Goal: Transaction & Acquisition: Purchase product/service

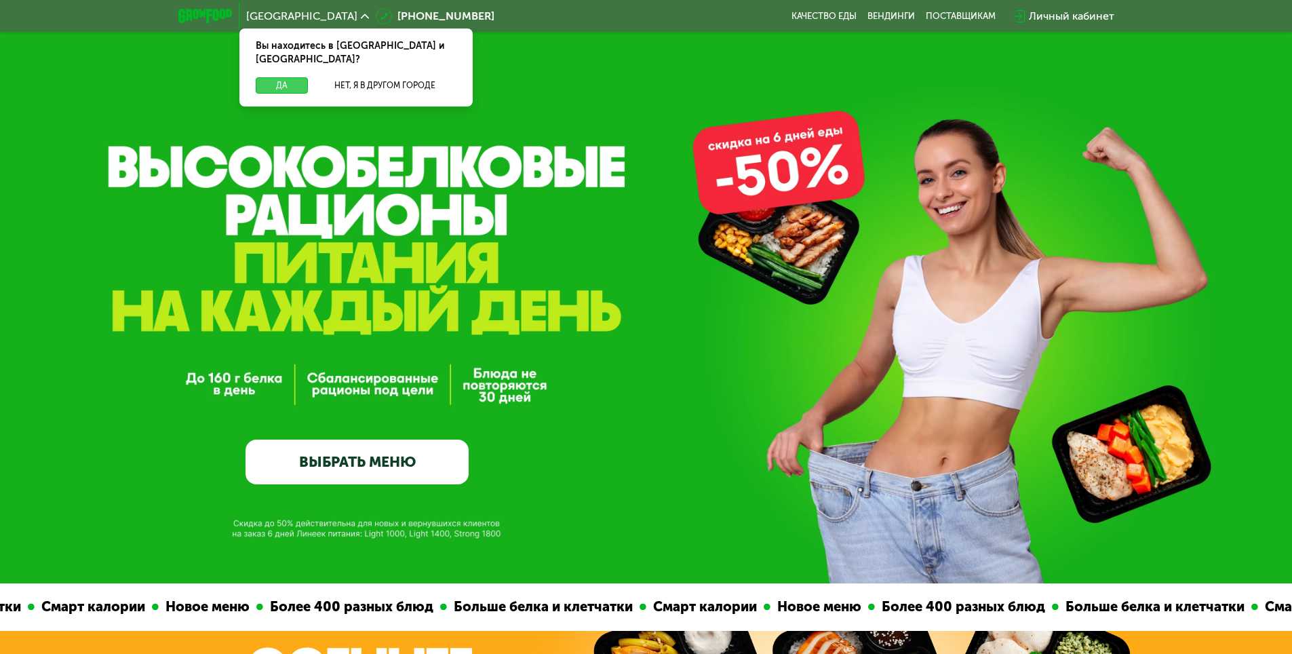
click at [299, 77] on button "Да" at bounding box center [282, 85] width 52 height 16
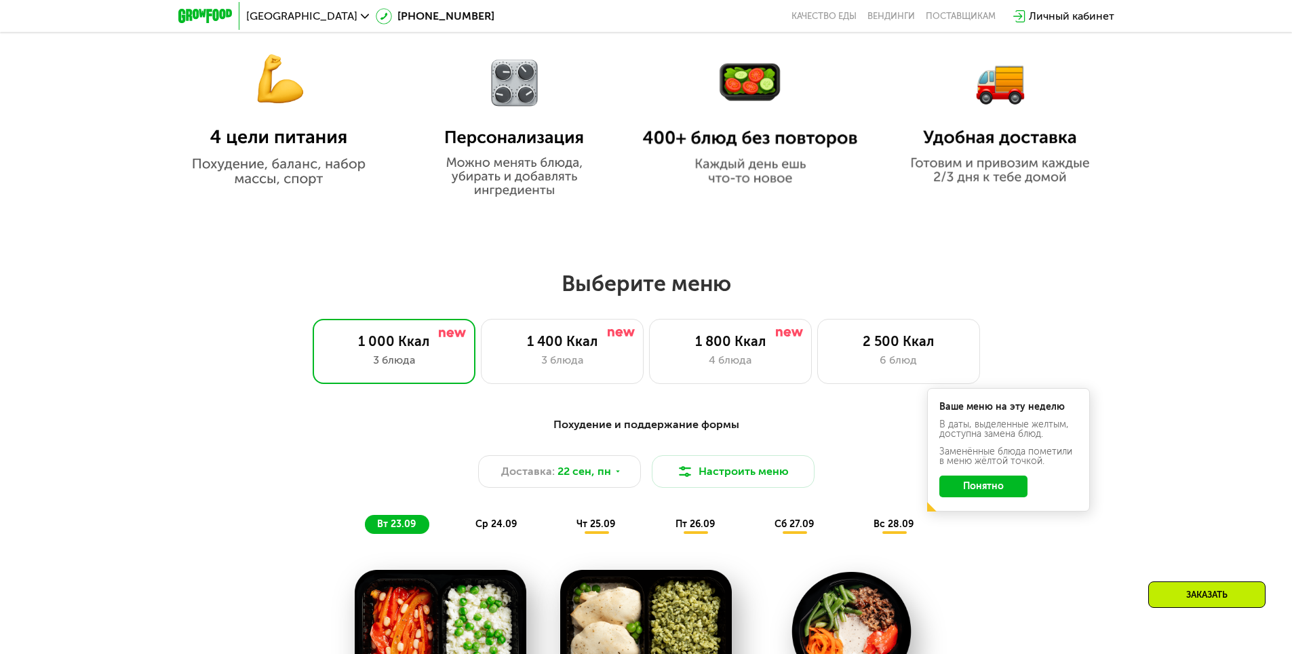
scroll to position [1018, 0]
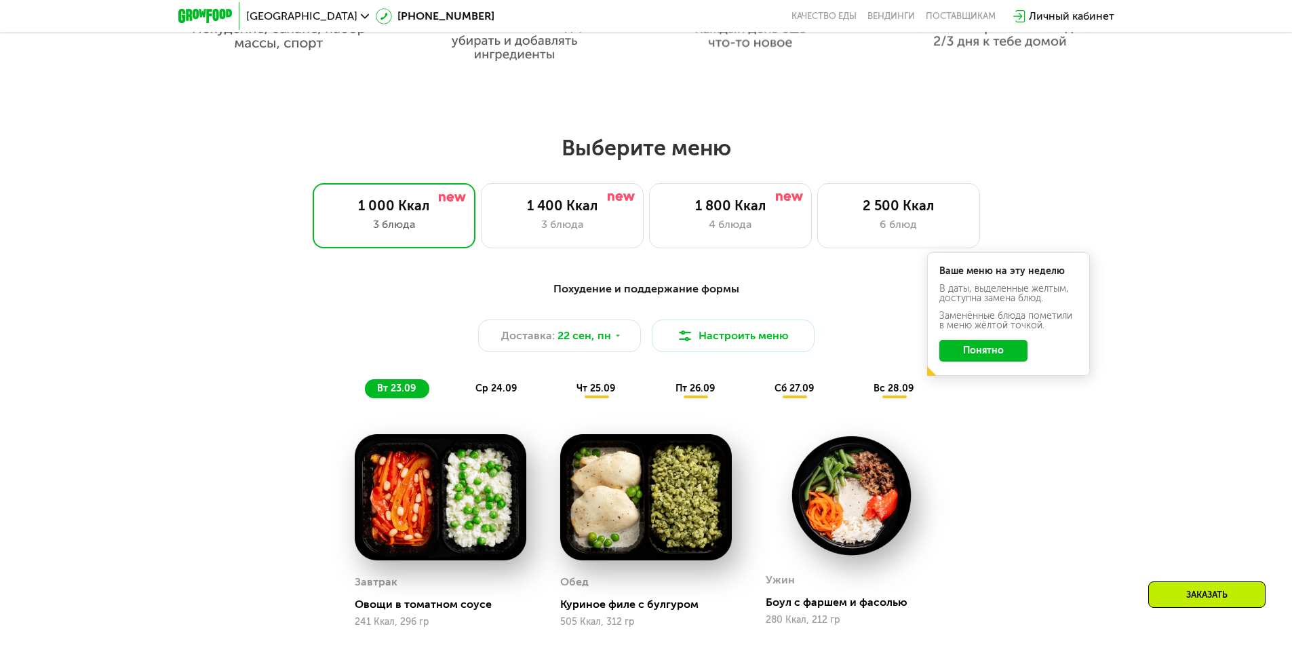
click at [969, 361] on button "Понятно" at bounding box center [984, 351] width 88 height 22
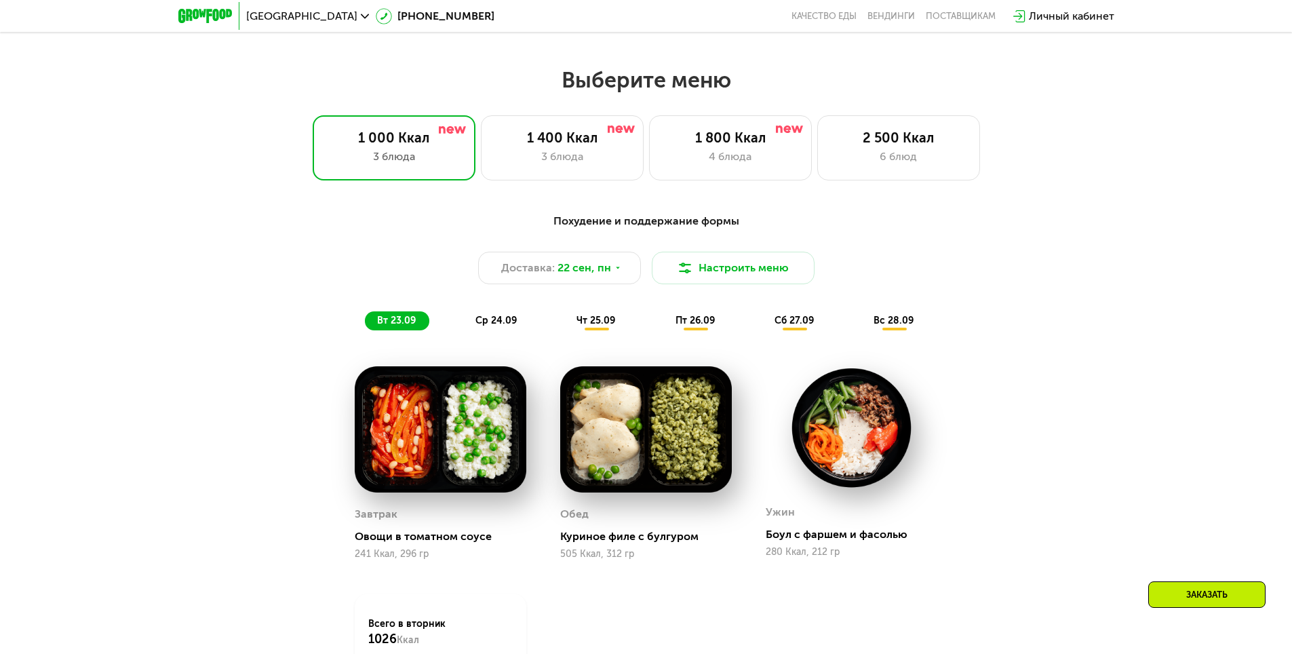
scroll to position [1153, 0]
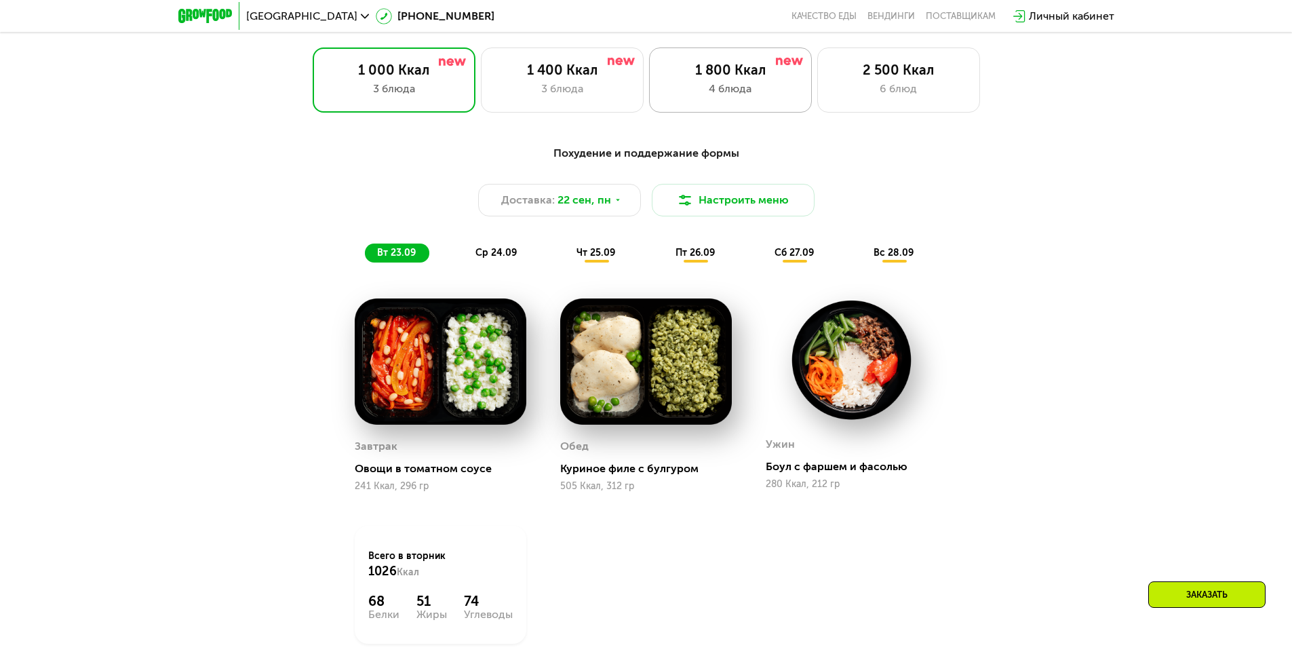
click at [664, 88] on div "4 блюда" at bounding box center [731, 89] width 134 height 16
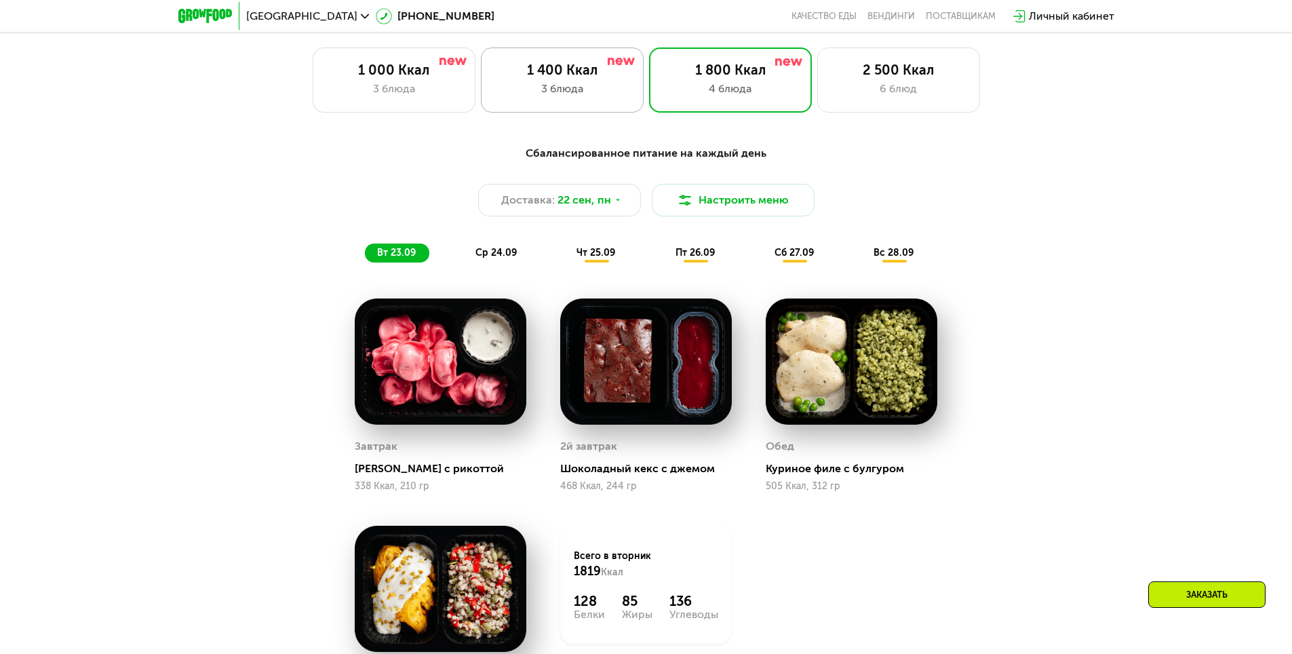
click at [613, 91] on div "3 блюда" at bounding box center [562, 89] width 134 height 16
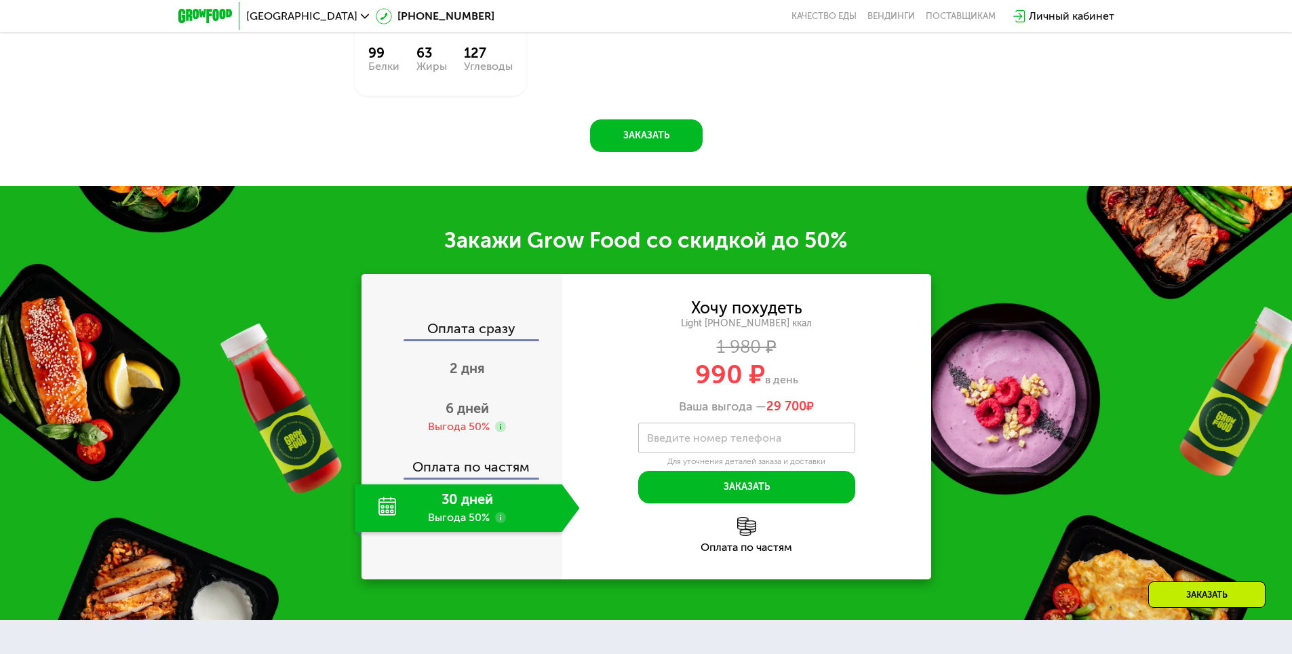
scroll to position [1832, 0]
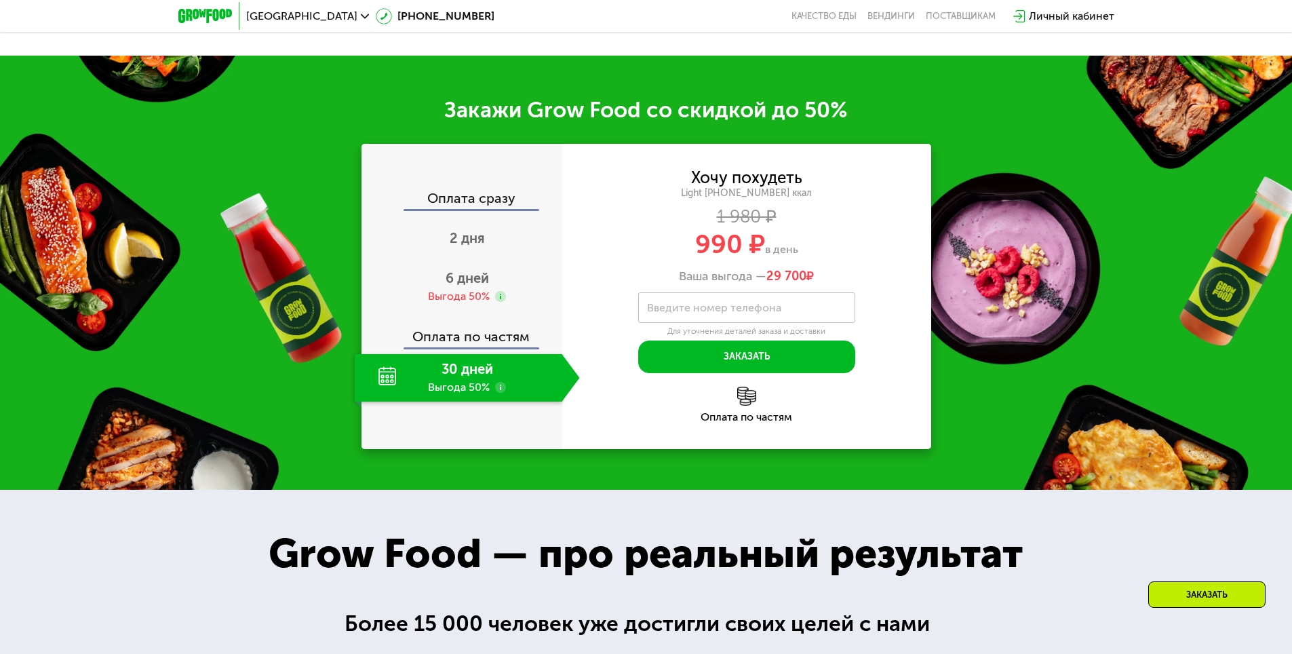
click at [532, 279] on div "6 дней Выгода 50%" at bounding box center [467, 286] width 225 height 47
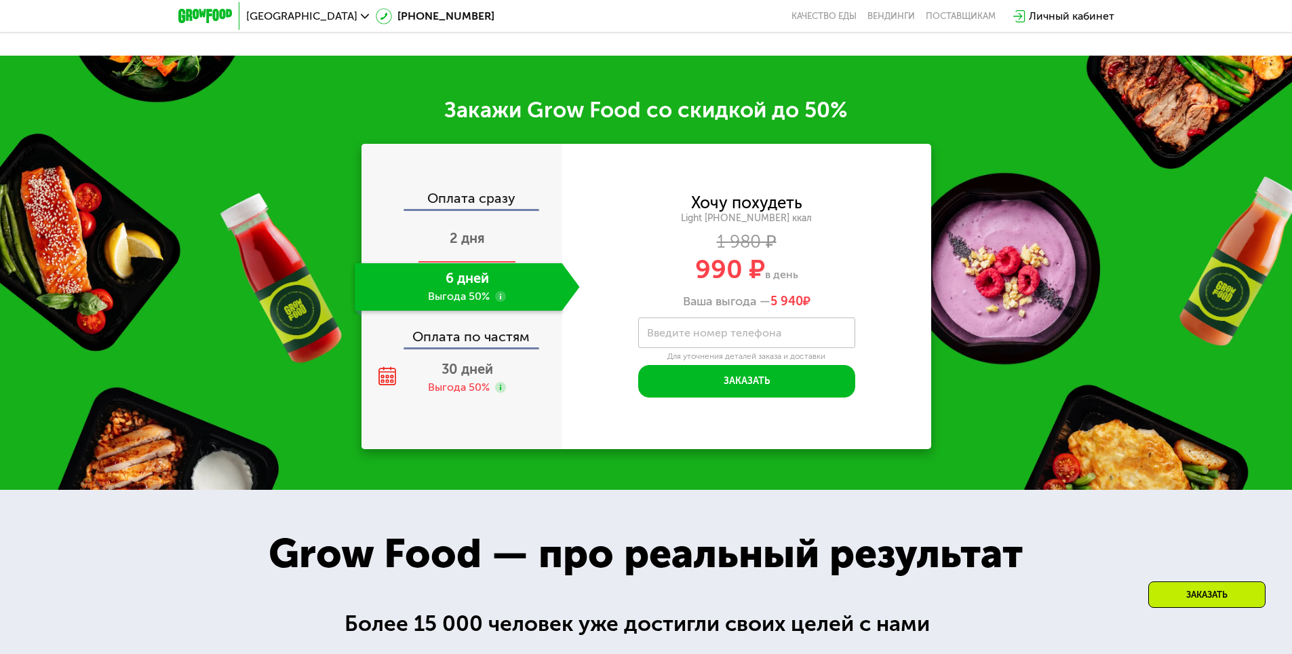
click at [520, 244] on div "2 дня" at bounding box center [467, 239] width 225 height 47
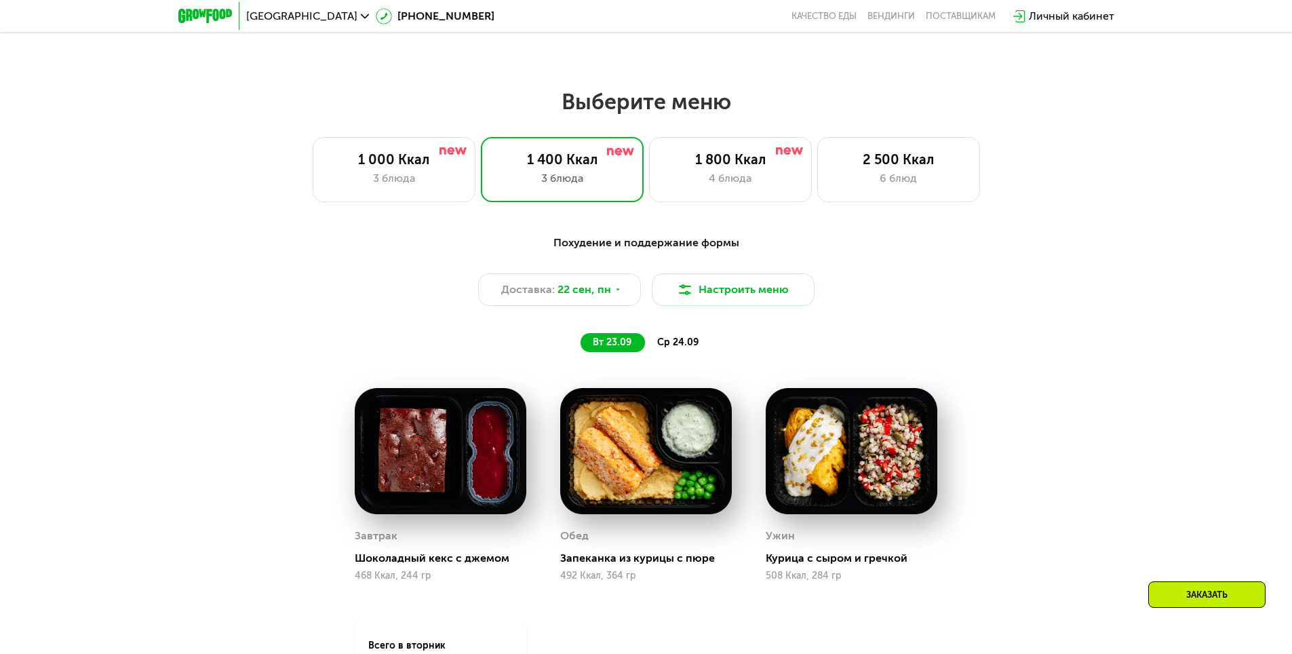
scroll to position [950, 0]
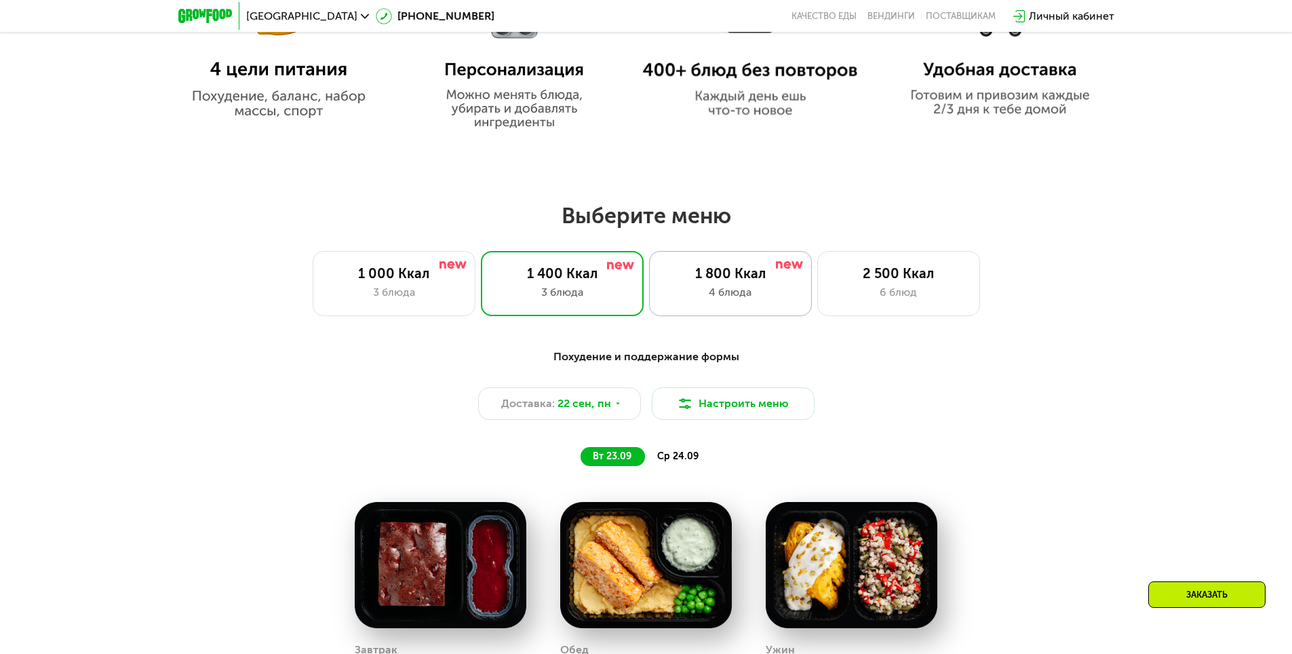
click at [675, 293] on div "4 блюда" at bounding box center [731, 292] width 134 height 16
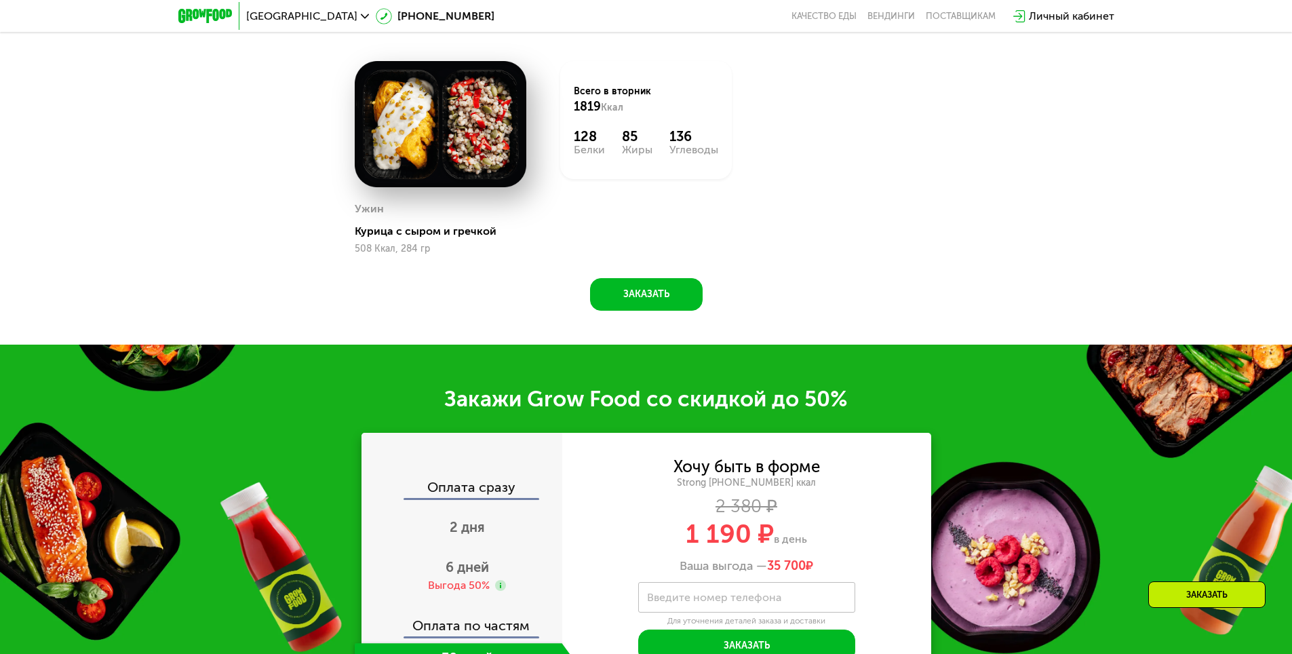
scroll to position [1764, 0]
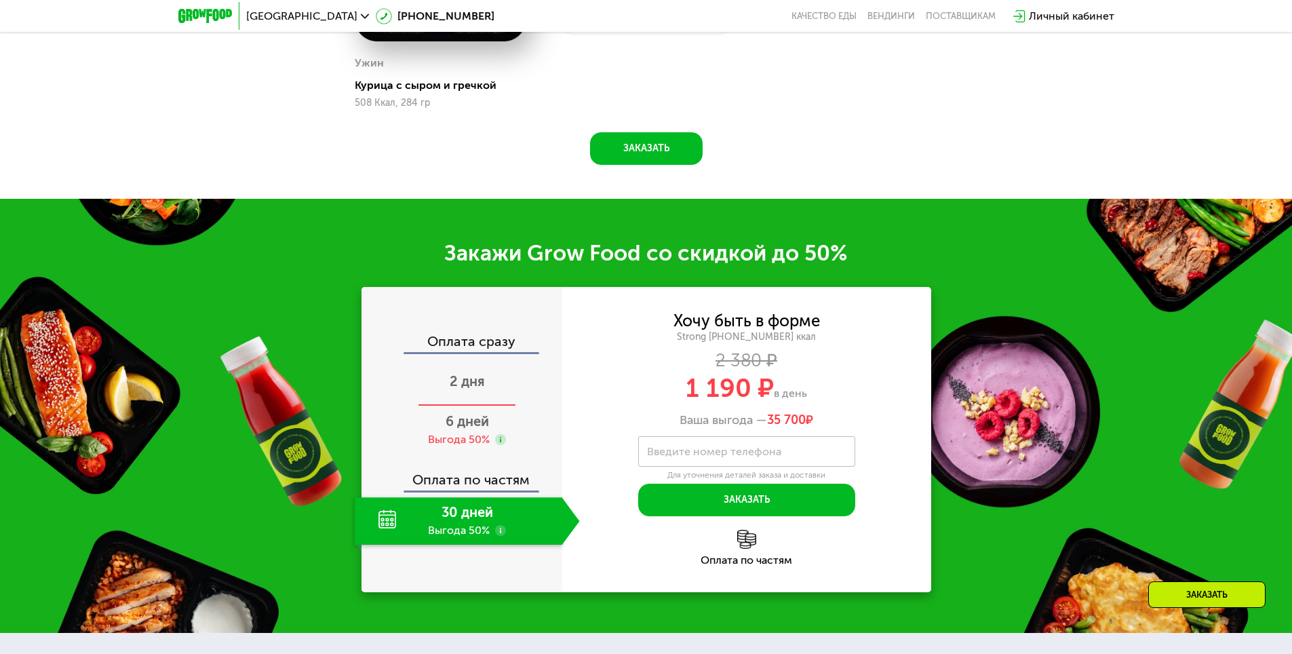
click at [476, 388] on span "2 дня" at bounding box center [467, 381] width 35 height 16
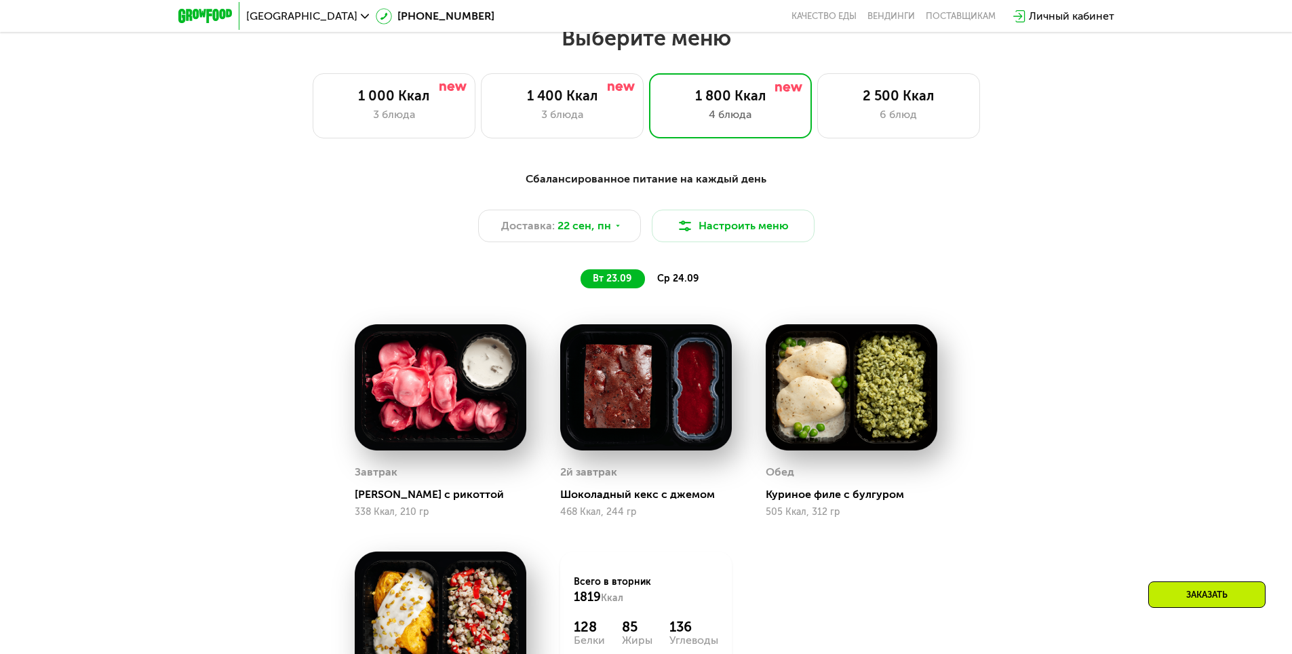
scroll to position [1085, 0]
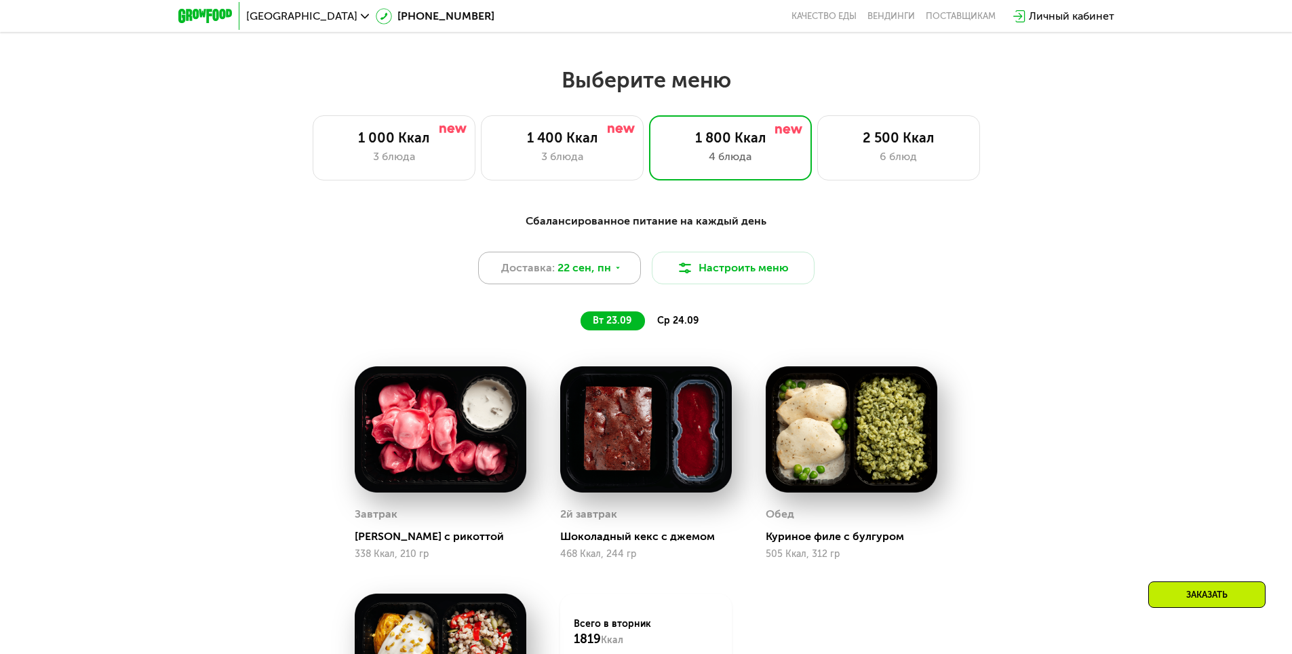
click at [597, 273] on span "22 сен, пн" at bounding box center [585, 268] width 54 height 16
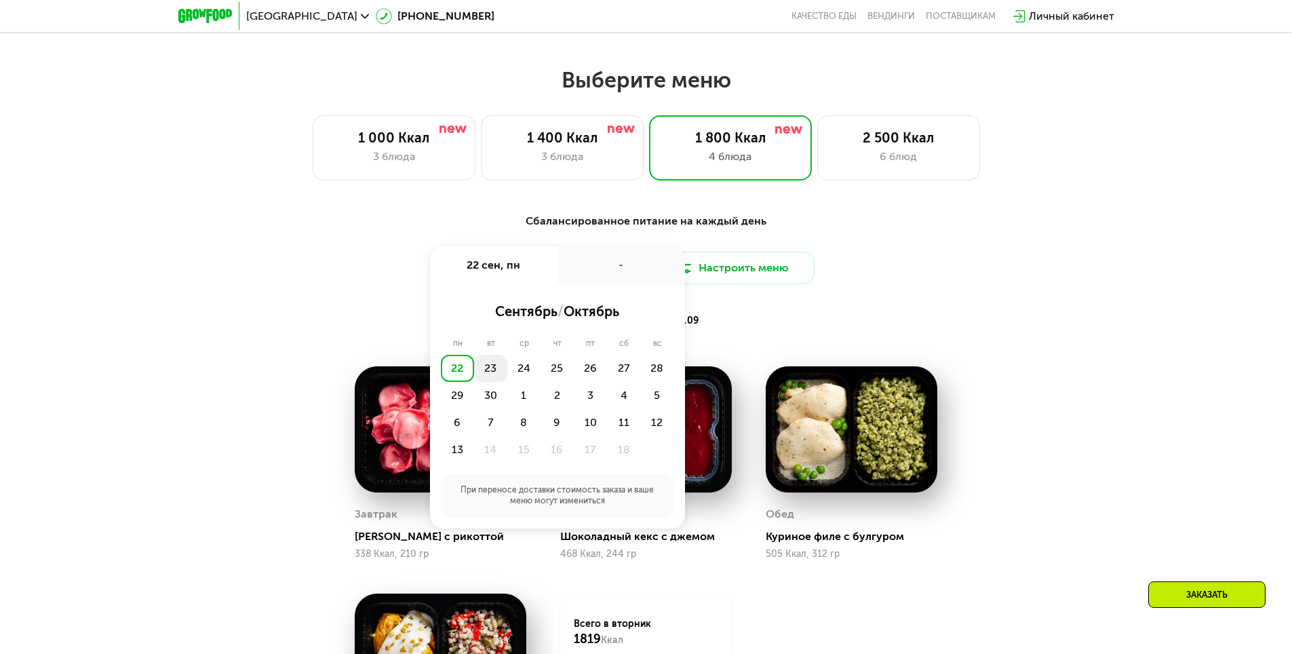
click at [505, 370] on div "23" at bounding box center [490, 368] width 33 height 27
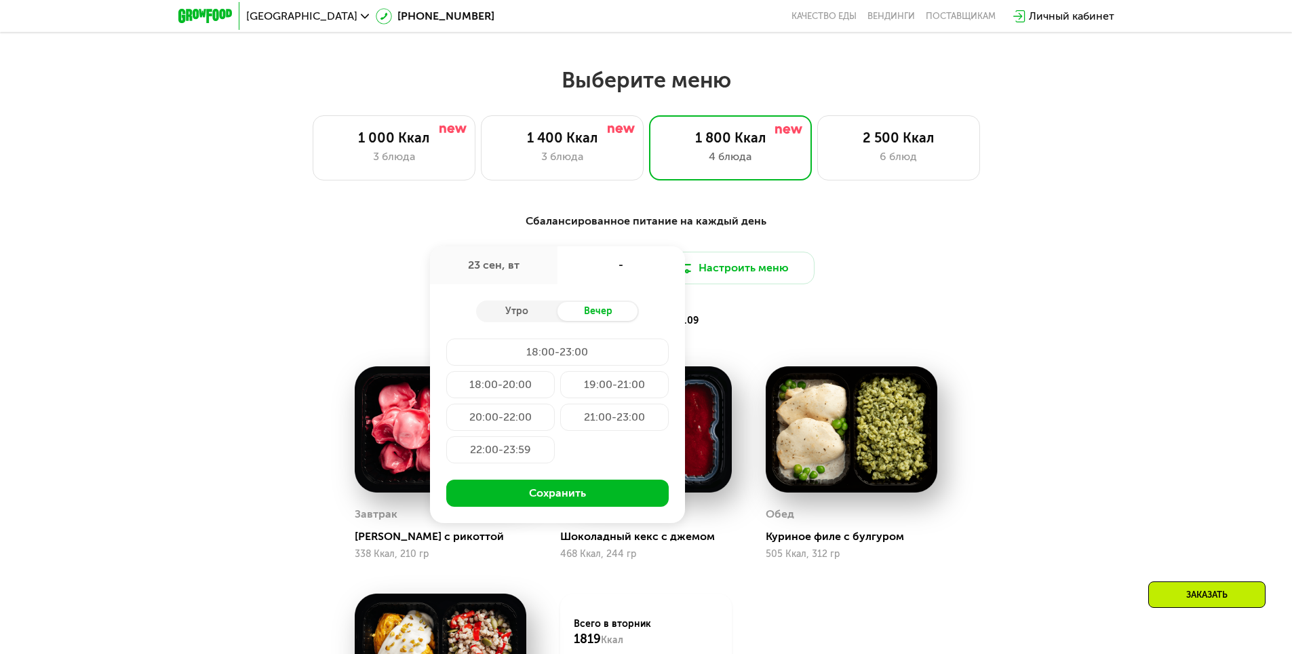
click at [815, 318] on div "вт 23.09 ср 24.09" at bounding box center [646, 320] width 563 height 19
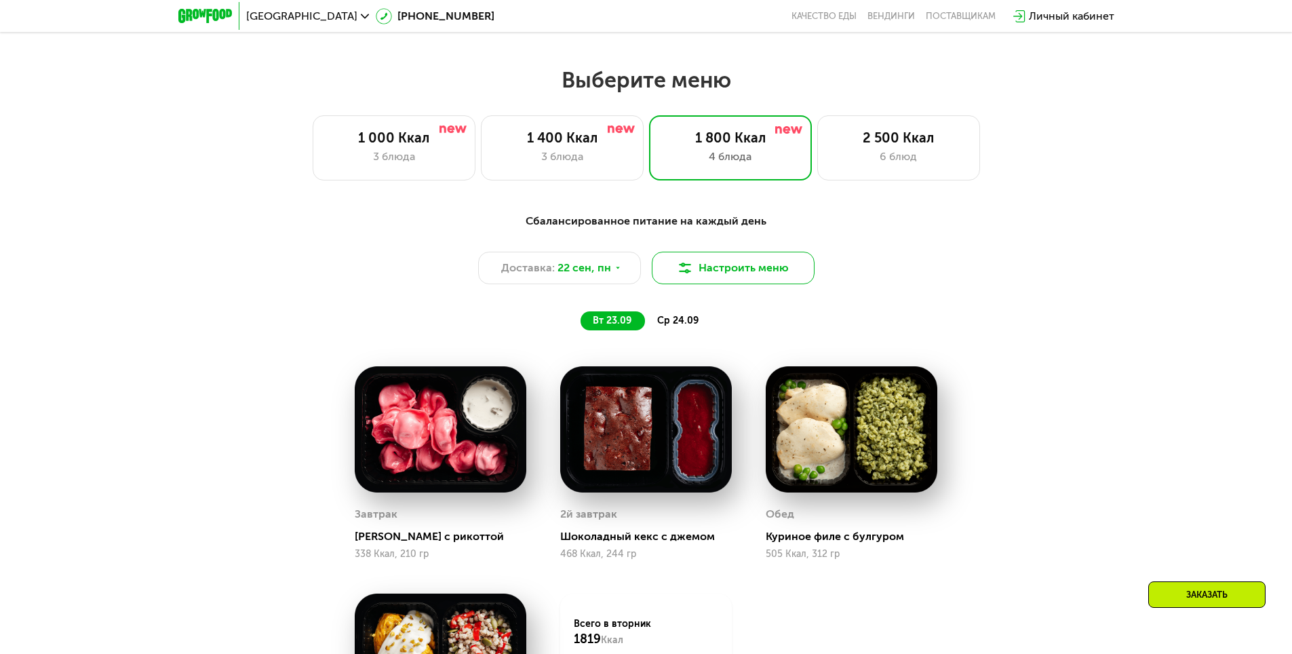
click at [764, 267] on button "Настроить меню" at bounding box center [733, 268] width 163 height 33
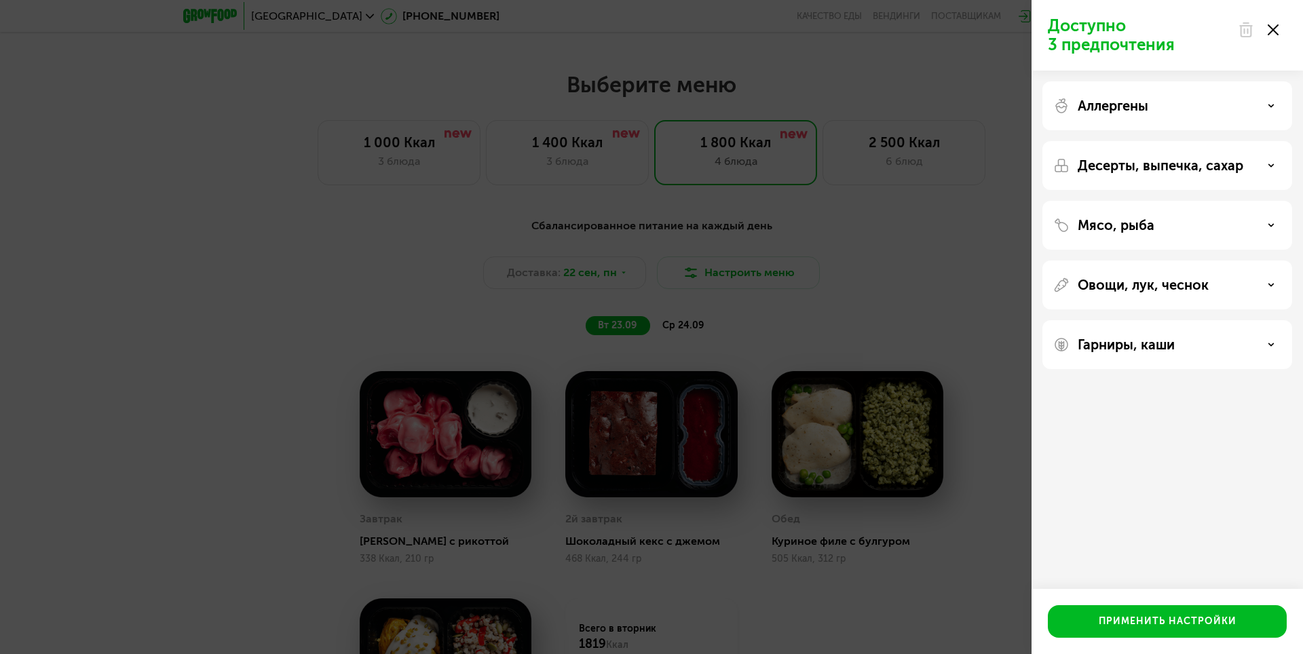
click at [1073, 228] on div "Мясо, рыба" at bounding box center [1167, 225] width 228 height 16
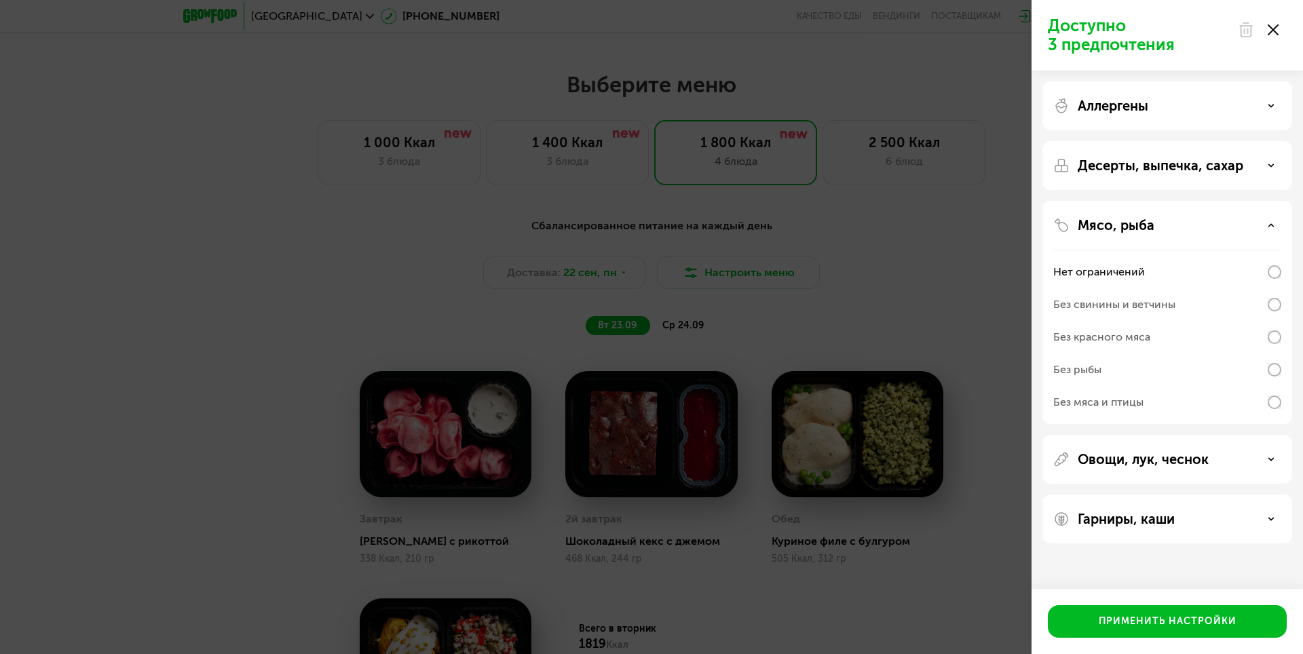
click at [1153, 310] on div "Без свинины и ветчины" at bounding box center [1114, 304] width 122 height 16
click at [1189, 628] on div "Применить настройки" at bounding box center [1167, 622] width 138 height 14
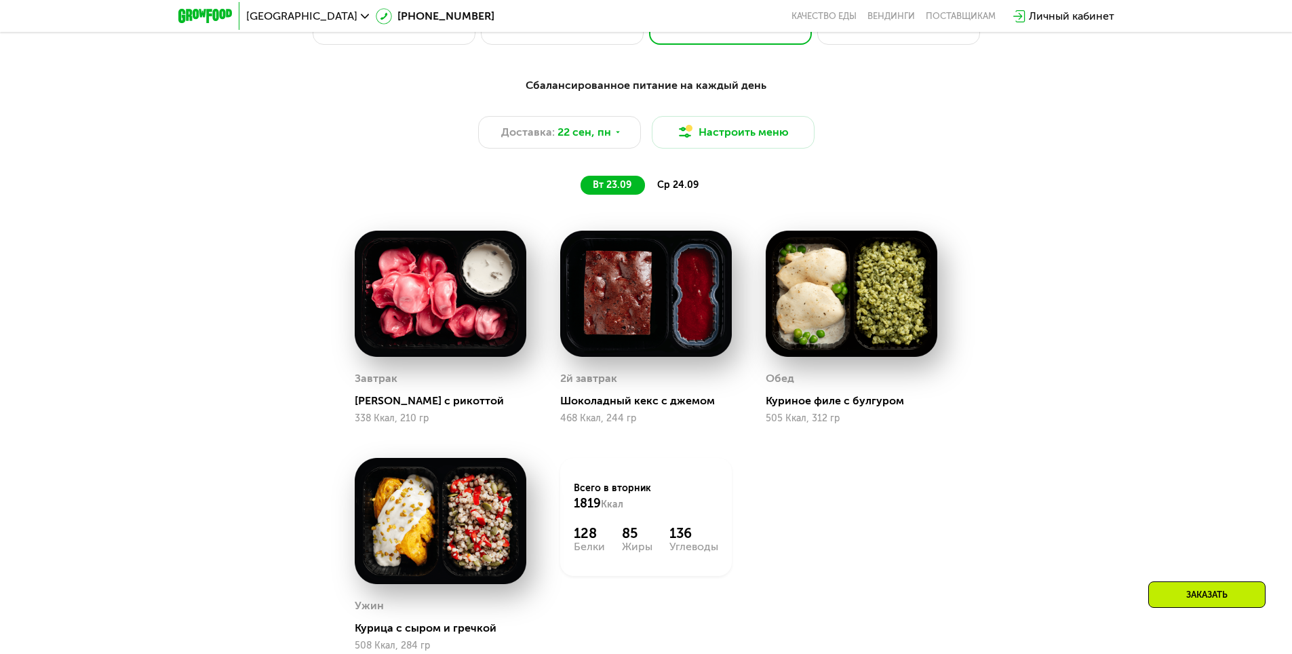
scroll to position [1018, 0]
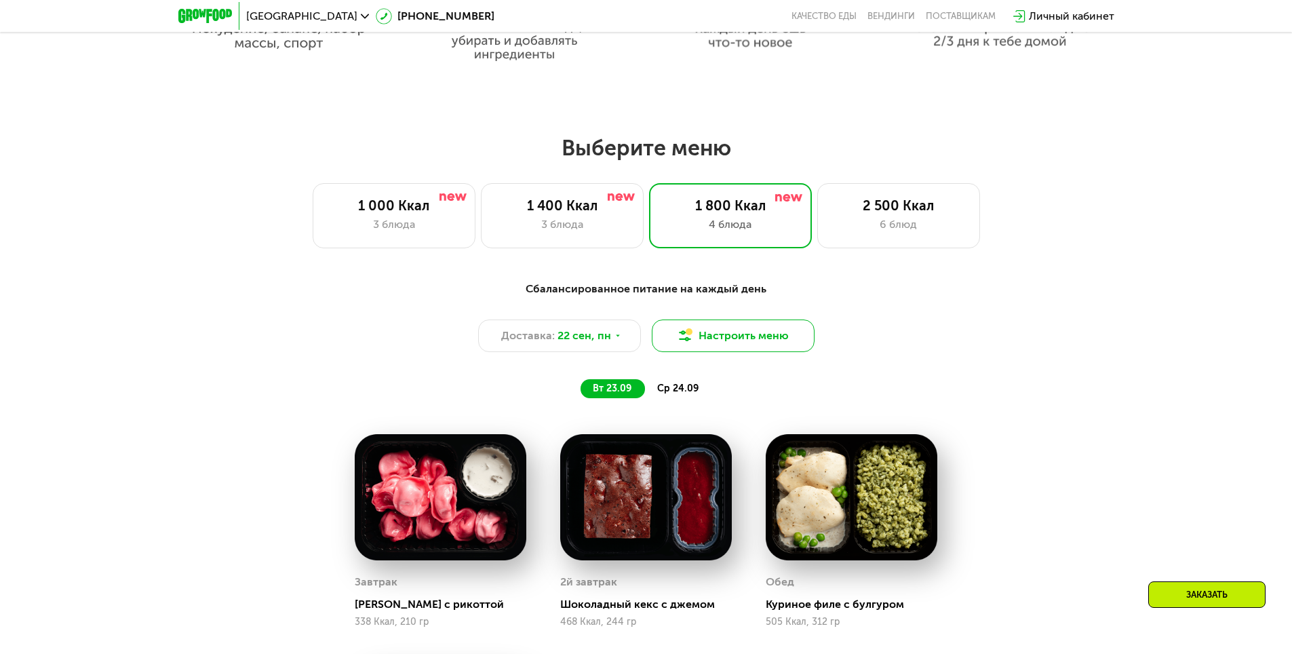
click at [785, 340] on button "Настроить меню" at bounding box center [733, 336] width 163 height 33
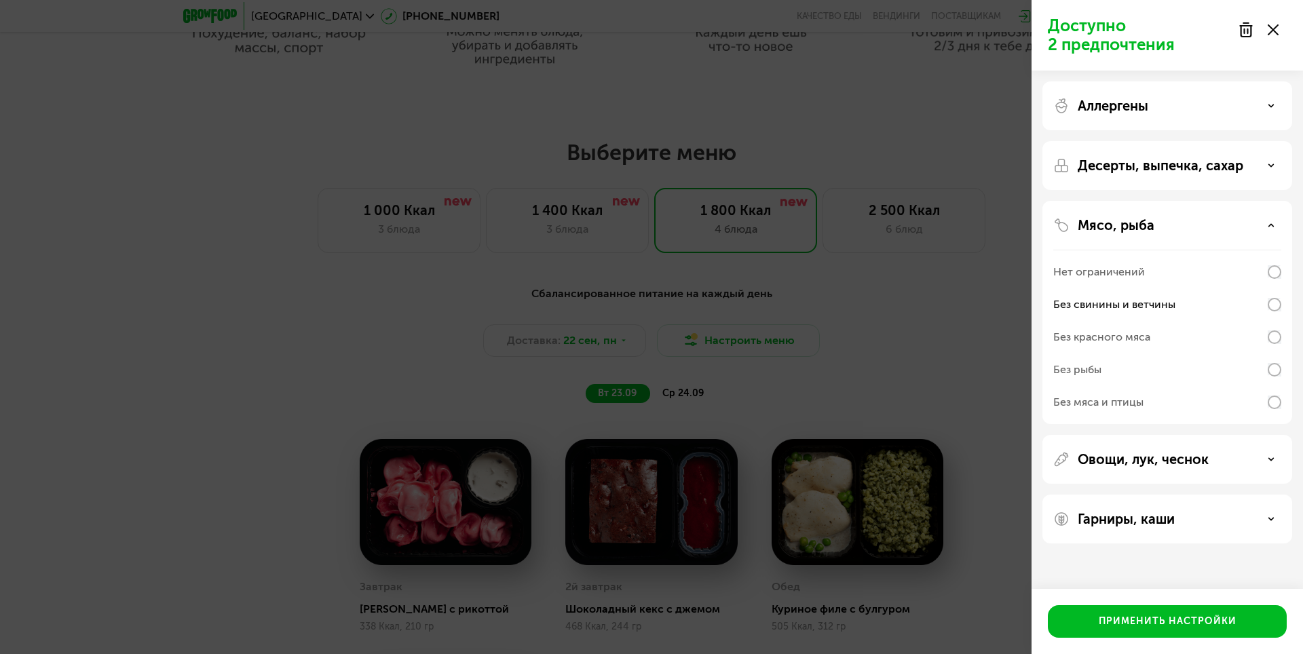
click at [1151, 172] on p "Десерты, выпечка, сахар" at bounding box center [1160, 165] width 166 height 16
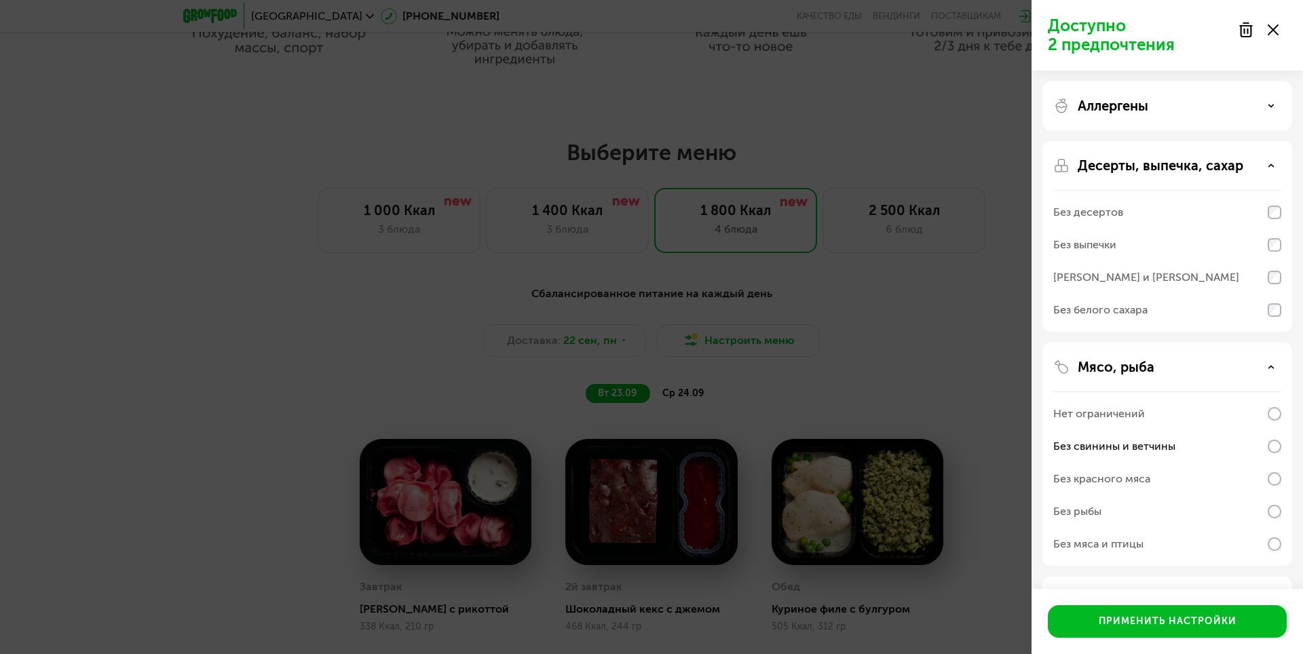
click at [1136, 218] on div "Без десертов" at bounding box center [1167, 212] width 228 height 33
click at [1140, 247] on div "Без выпечки" at bounding box center [1167, 245] width 228 height 33
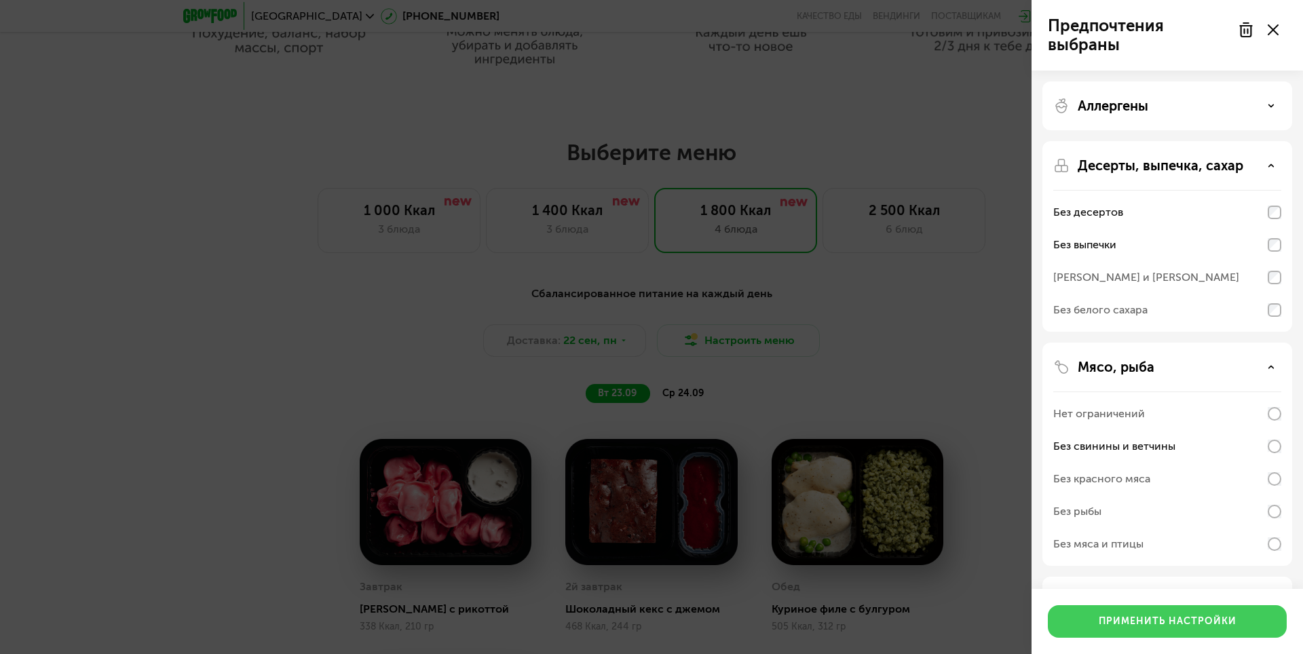
click at [1180, 626] on div "Применить настройки" at bounding box center [1167, 622] width 138 height 14
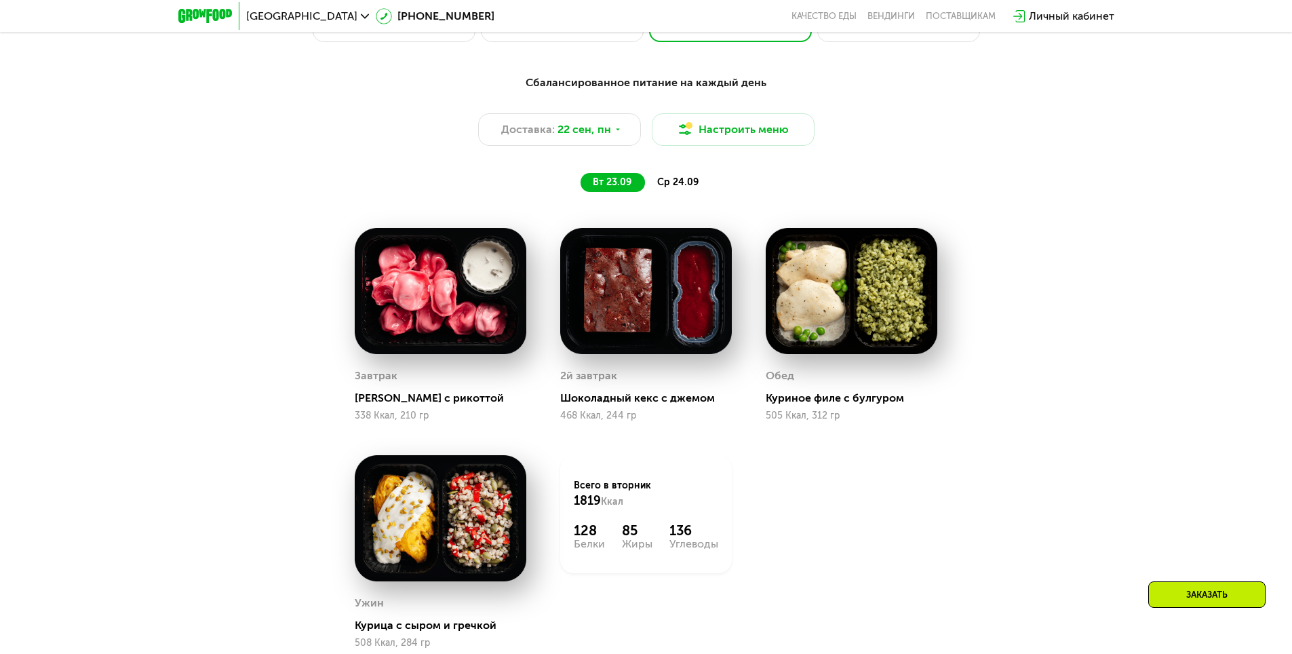
scroll to position [1153, 0]
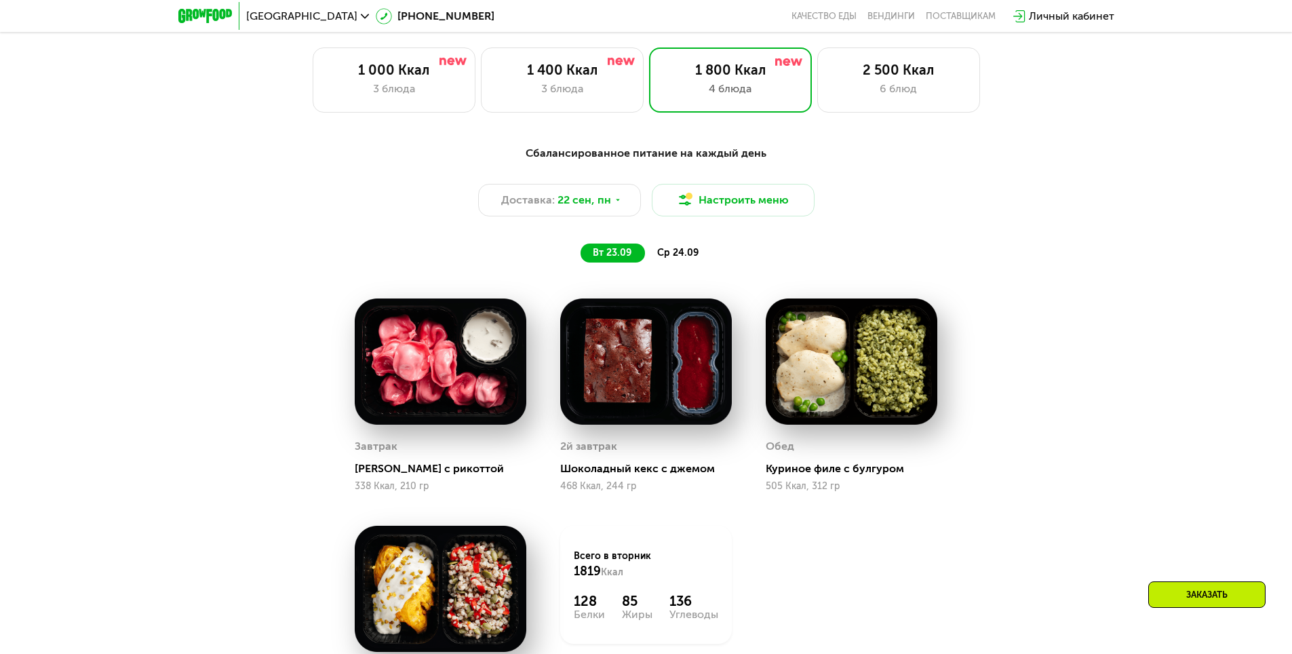
click at [689, 256] on span "ср 24.09" at bounding box center [677, 253] width 41 height 12
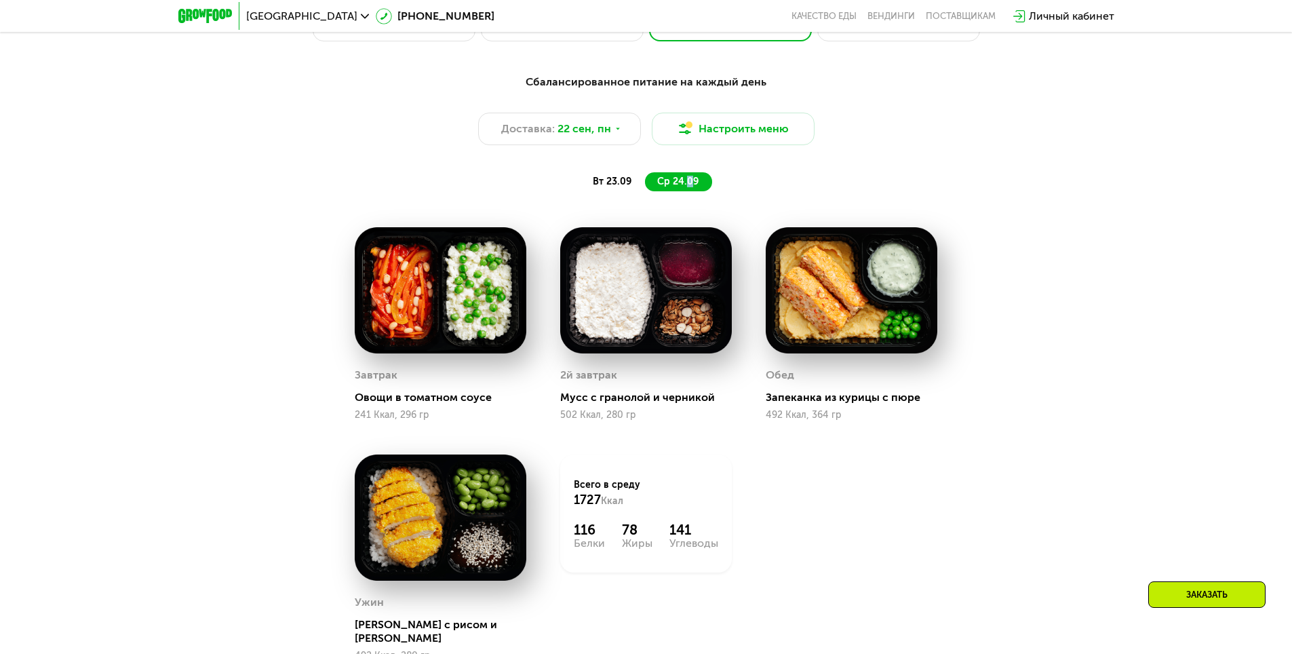
scroll to position [1221, 0]
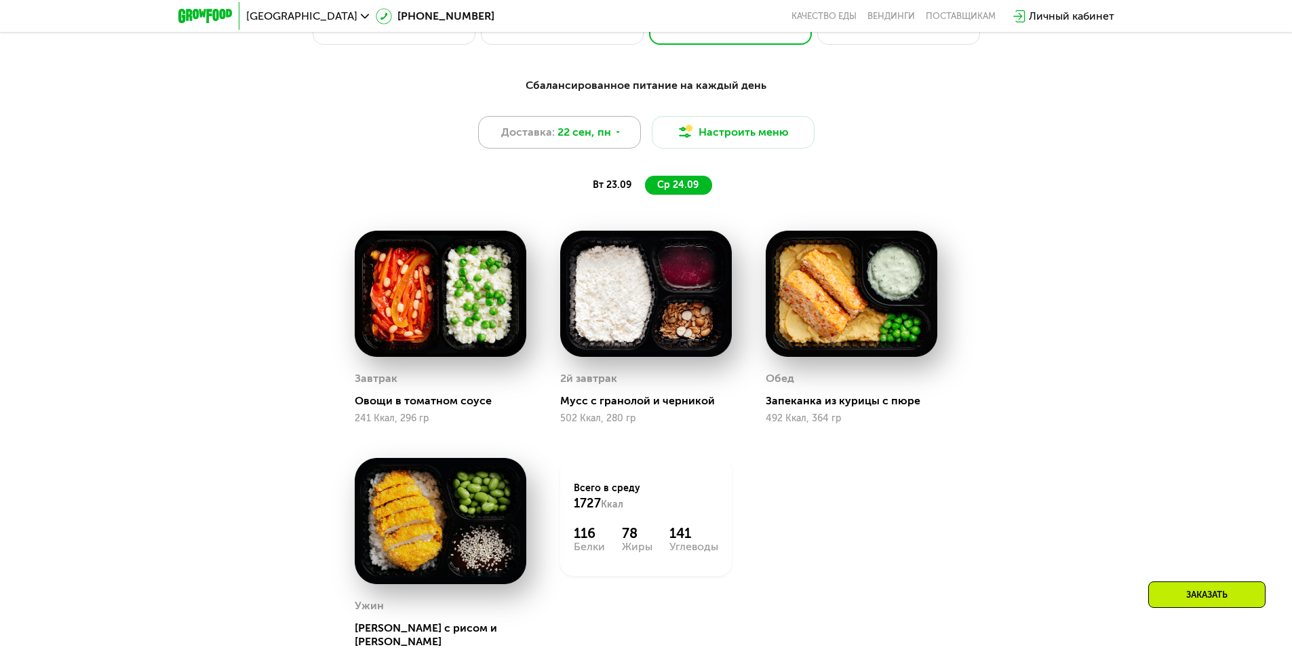
click at [581, 140] on span "22 сен, пн" at bounding box center [585, 132] width 54 height 16
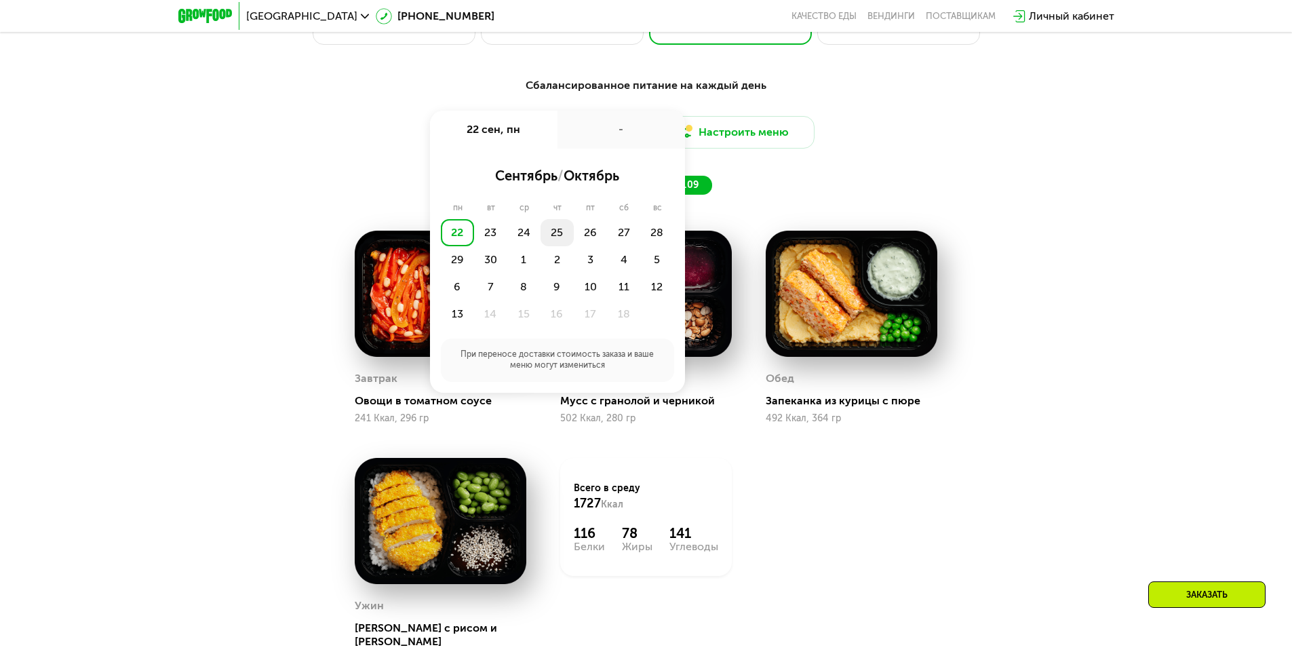
click at [566, 235] on div "25" at bounding box center [557, 232] width 33 height 27
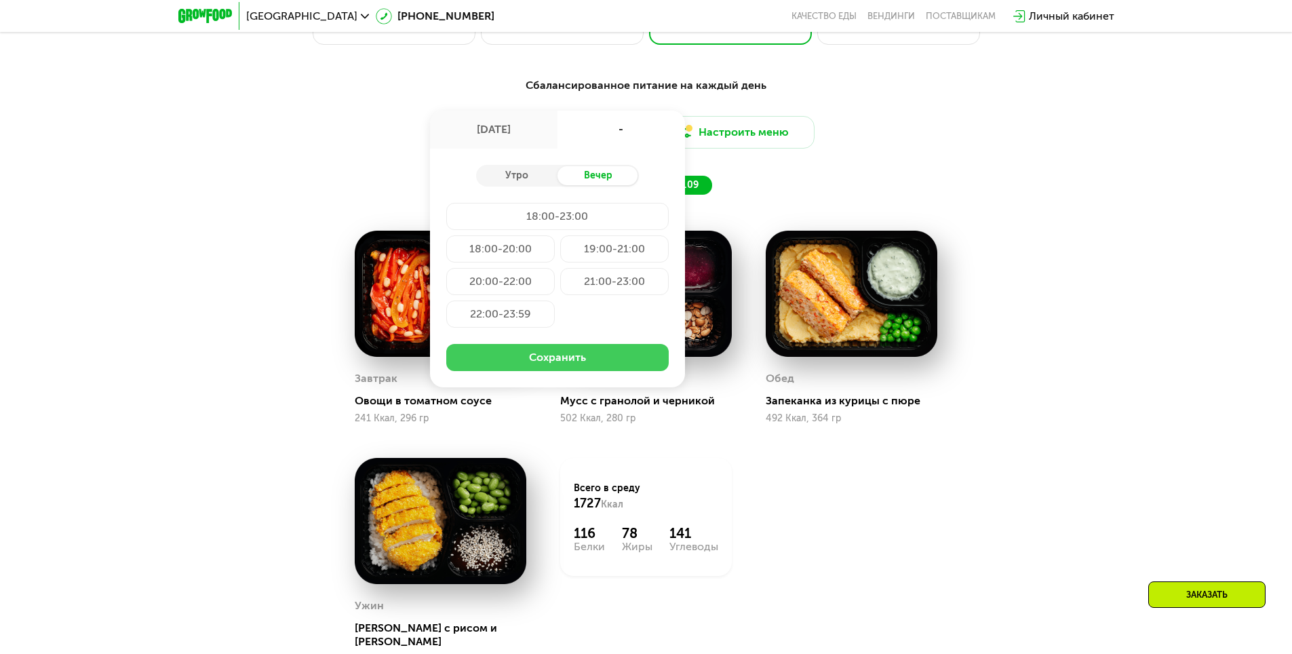
click at [585, 363] on button "Сохранить" at bounding box center [557, 357] width 223 height 27
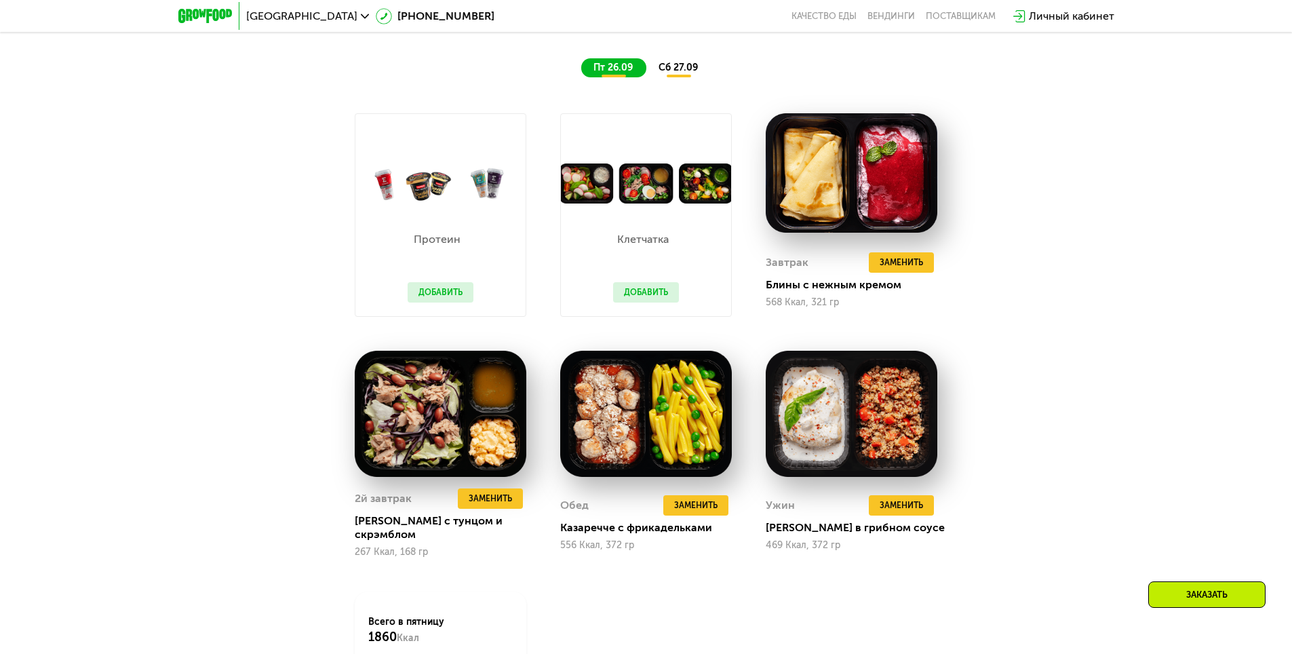
scroll to position [1493, 0]
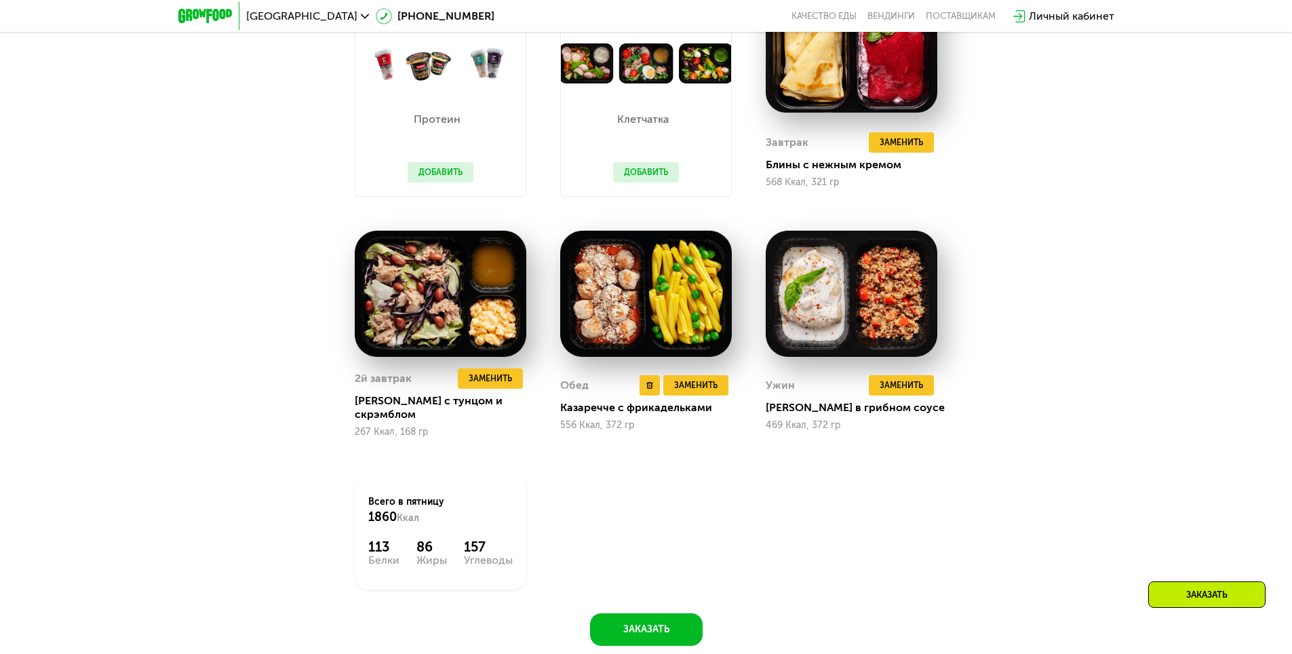
click at [609, 318] on img at bounding box center [646, 294] width 172 height 126
click at [639, 402] on div "Казаречче с фрикадельками" at bounding box center [651, 408] width 182 height 14
click at [634, 417] on div "Обед Удалить Обед Заменить Заменить [PERSON_NAME] с фрикадельками 556 Ккал, 372…" at bounding box center [646, 402] width 172 height 69
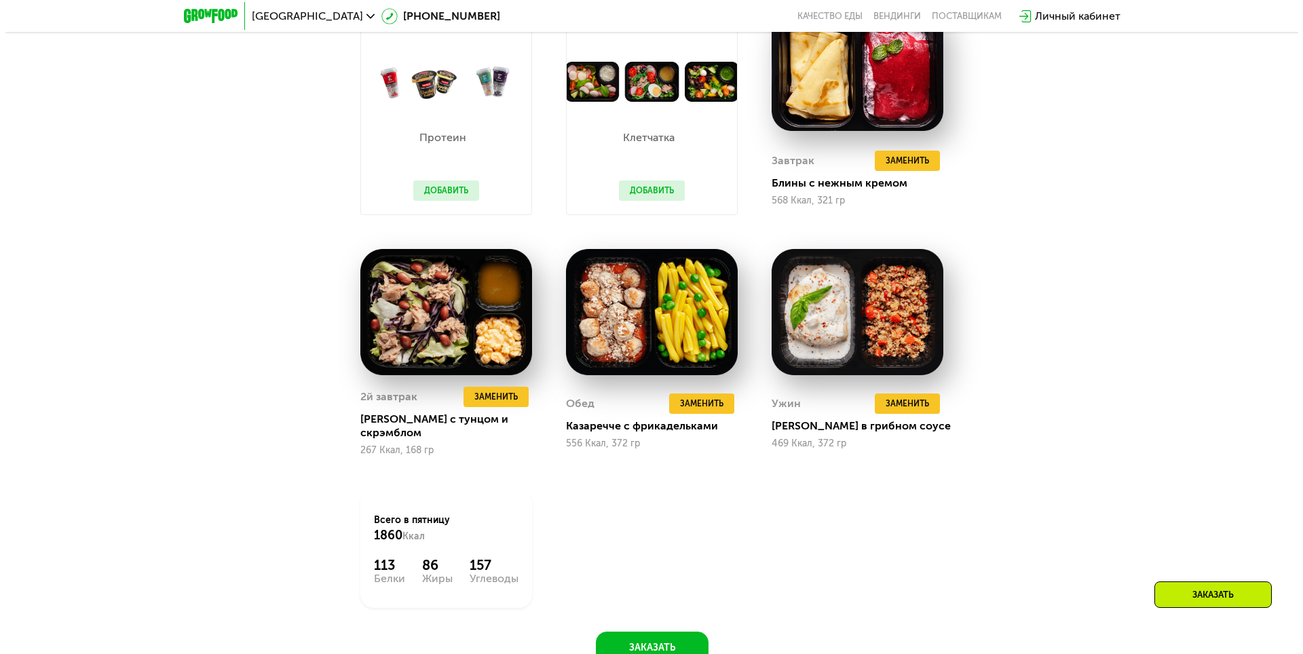
scroll to position [1289, 0]
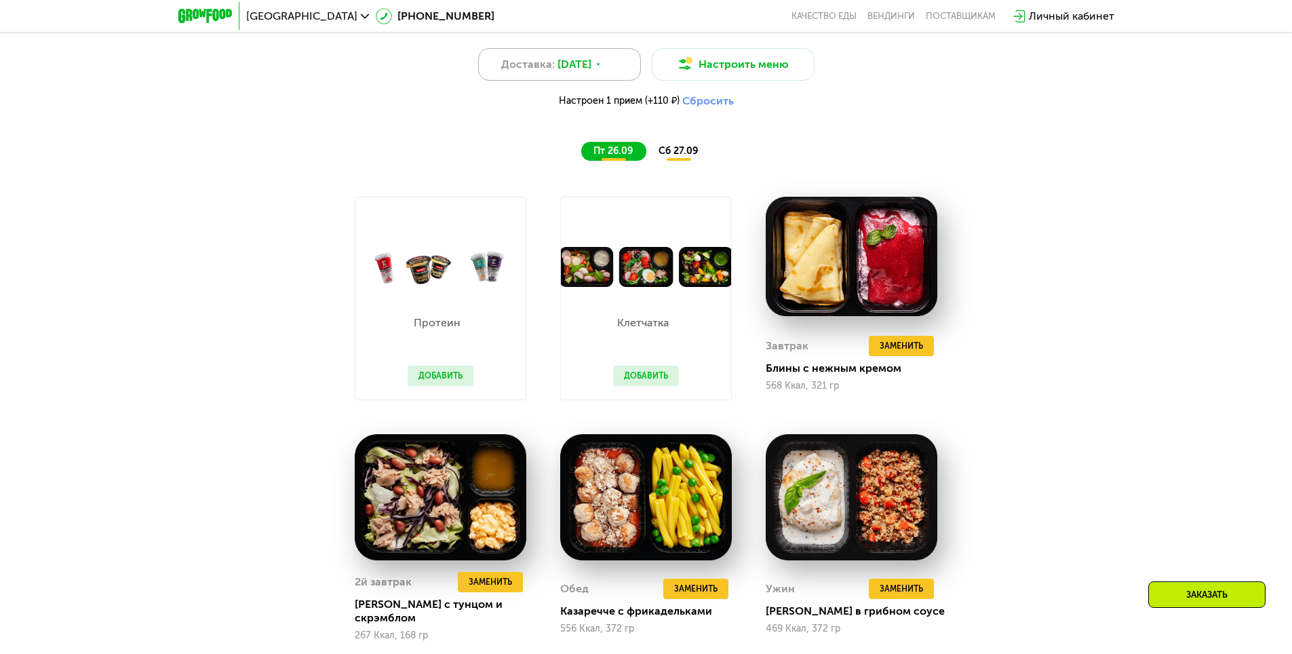
click at [592, 73] on span "[DATE]" at bounding box center [575, 64] width 34 height 16
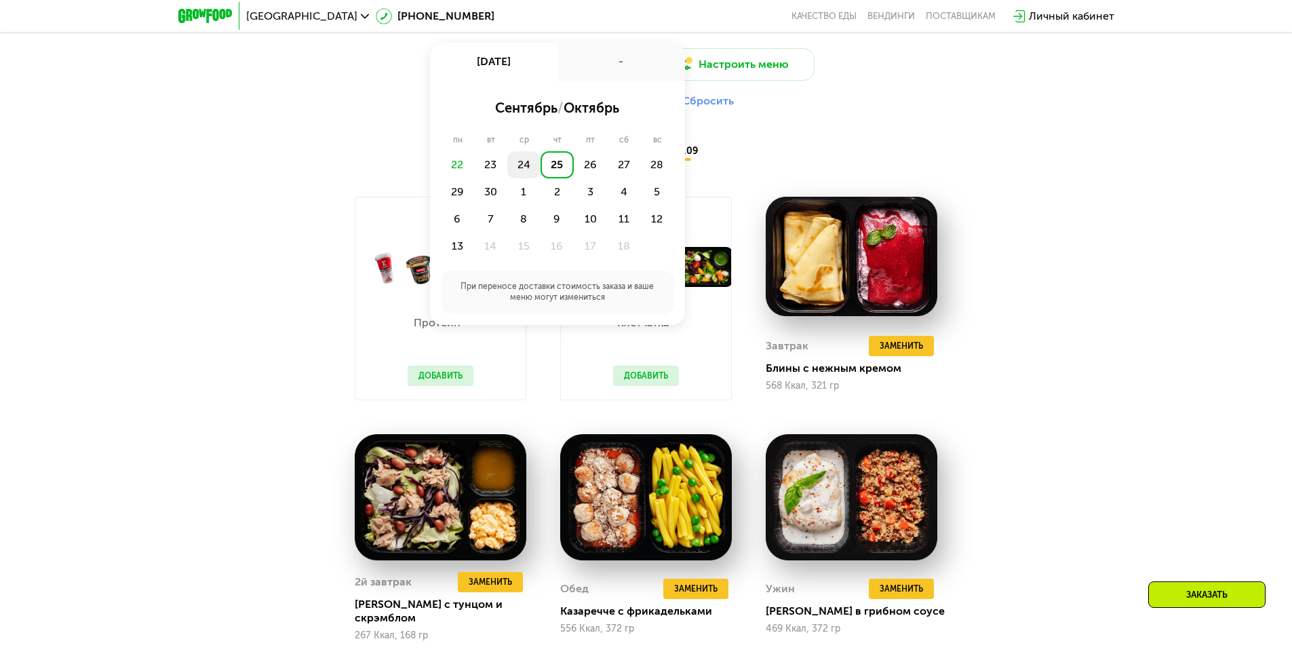
click at [518, 166] on div "24" at bounding box center [523, 164] width 33 height 27
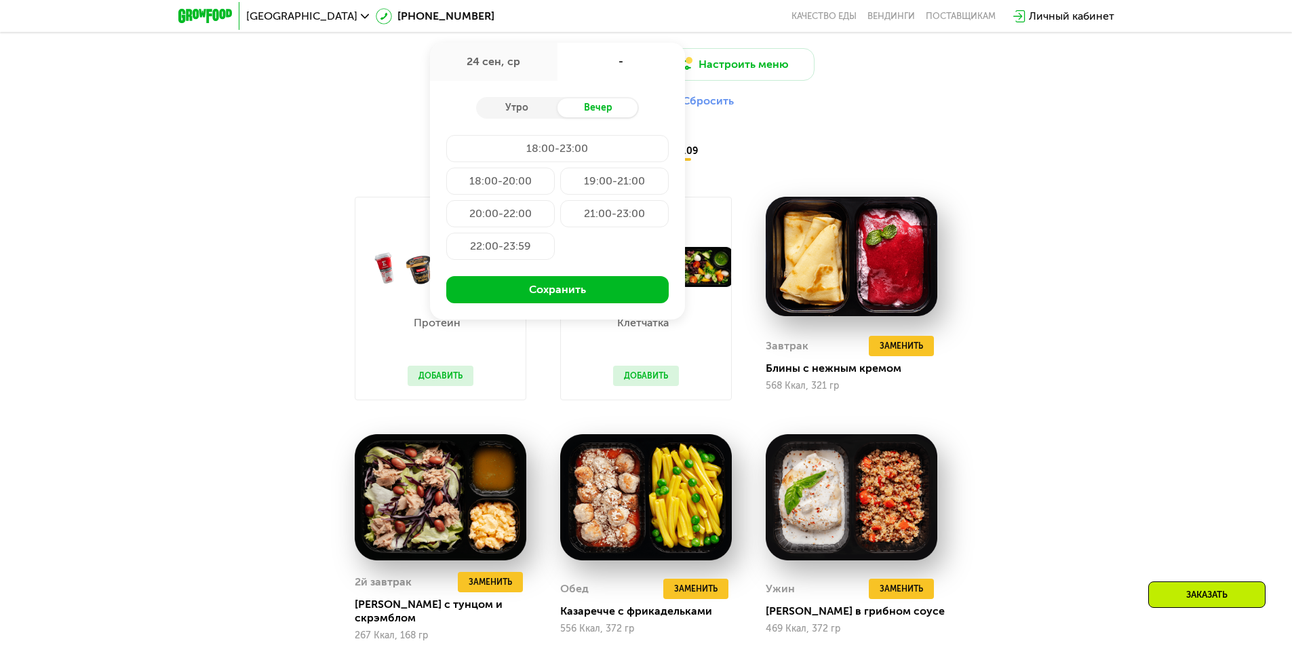
click at [603, 70] on div "-" at bounding box center [622, 62] width 128 height 38
click at [523, 110] on div "Утро" at bounding box center [516, 107] width 81 height 19
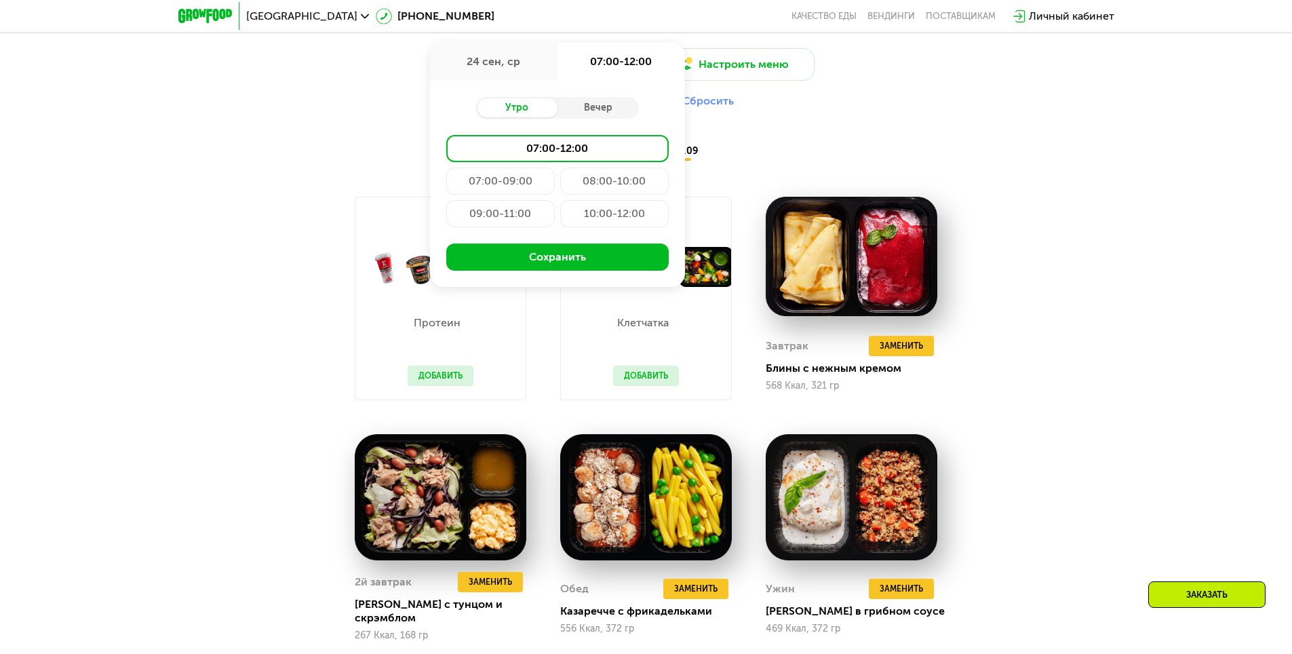
click at [504, 73] on div "24 сен, ср" at bounding box center [494, 62] width 128 height 38
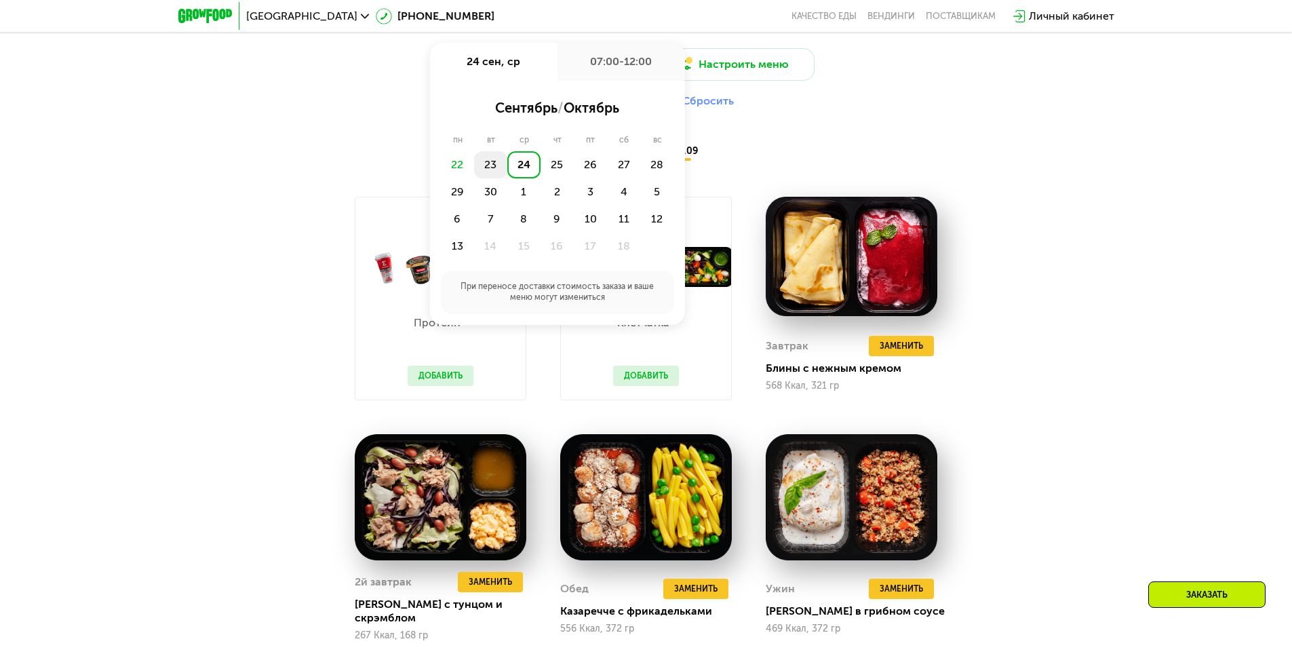
click at [478, 166] on div "23" at bounding box center [490, 164] width 33 height 27
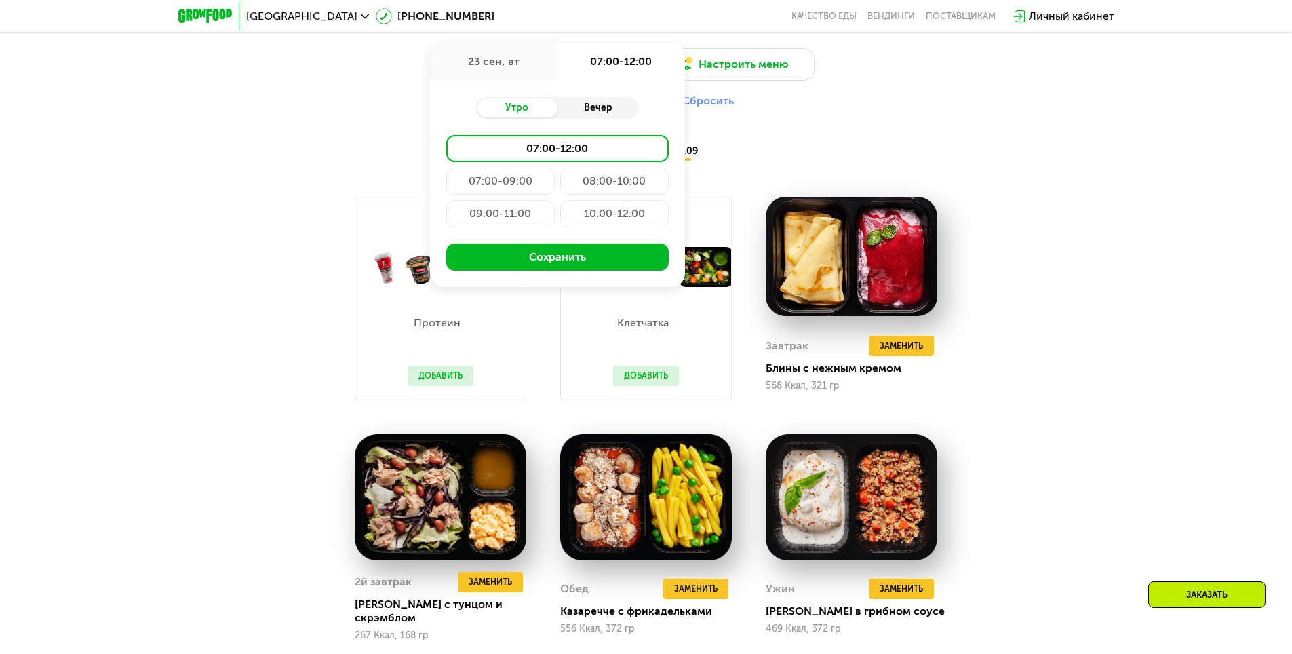
click at [581, 115] on div "Вечер" at bounding box center [598, 107] width 81 height 19
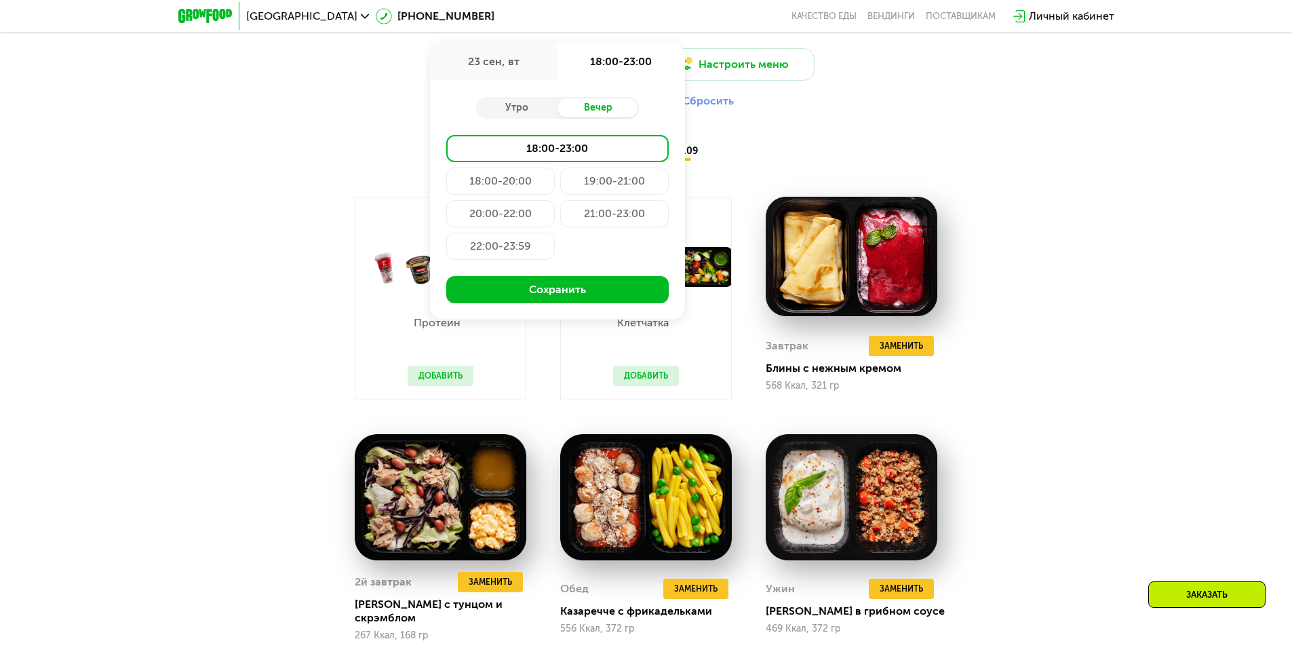
click at [595, 193] on div "19:00-21:00" at bounding box center [614, 181] width 109 height 27
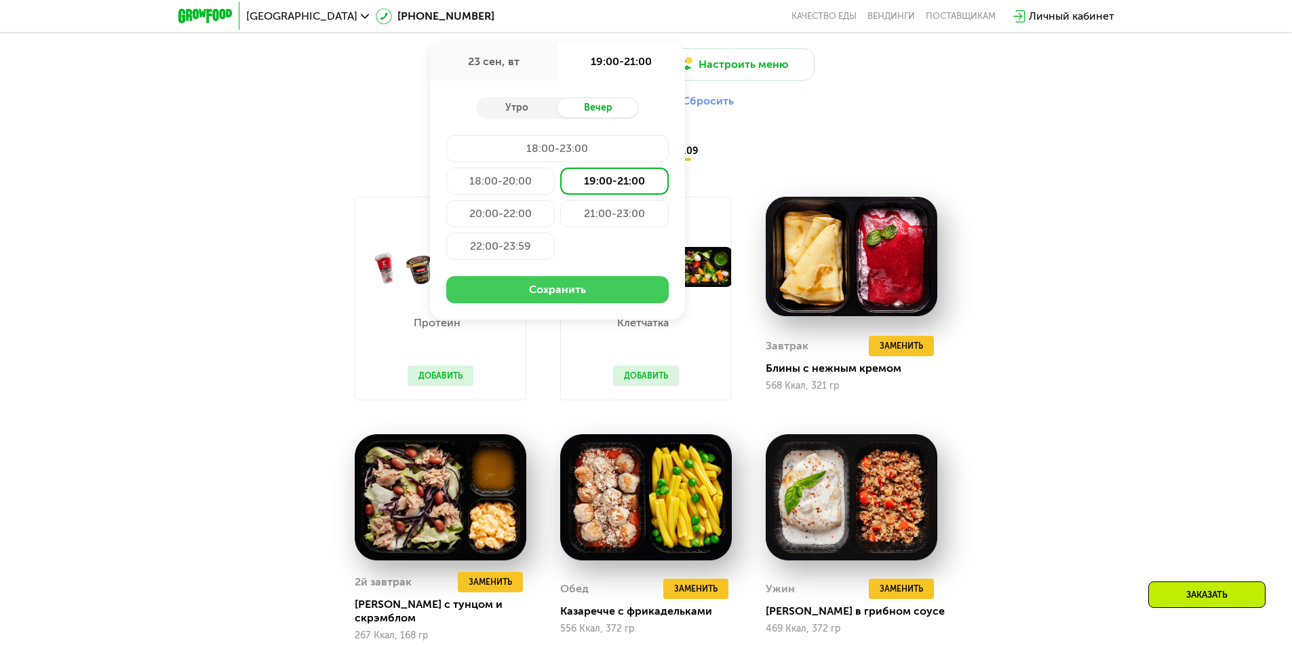
click at [566, 288] on button "Сохранить" at bounding box center [557, 289] width 223 height 27
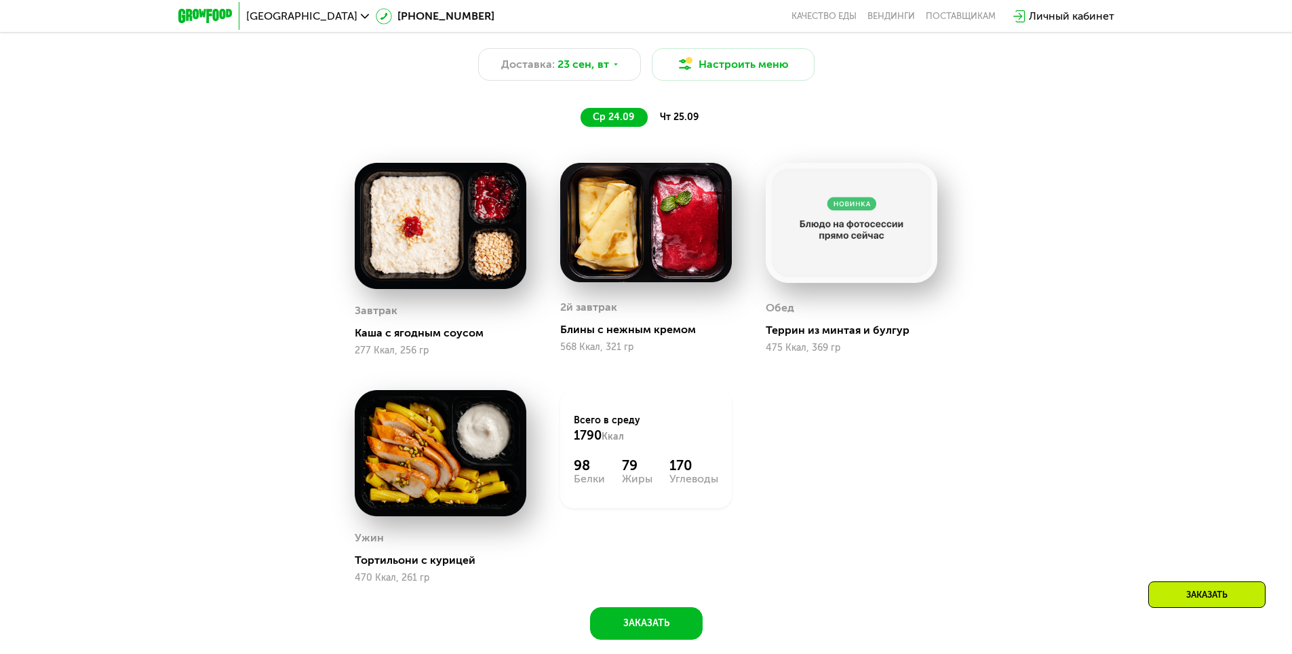
click at [658, 120] on div "чт 25.09" at bounding box center [680, 117] width 64 height 19
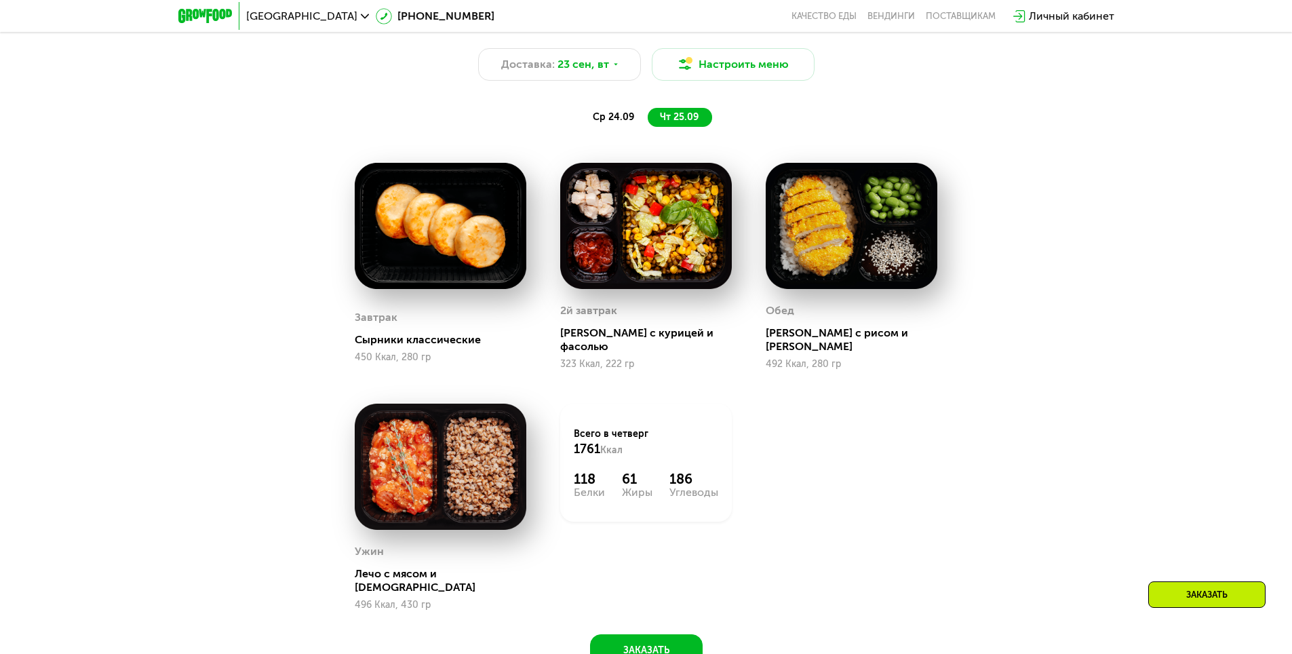
click at [614, 117] on span "ср 24.09" at bounding box center [613, 117] width 41 height 12
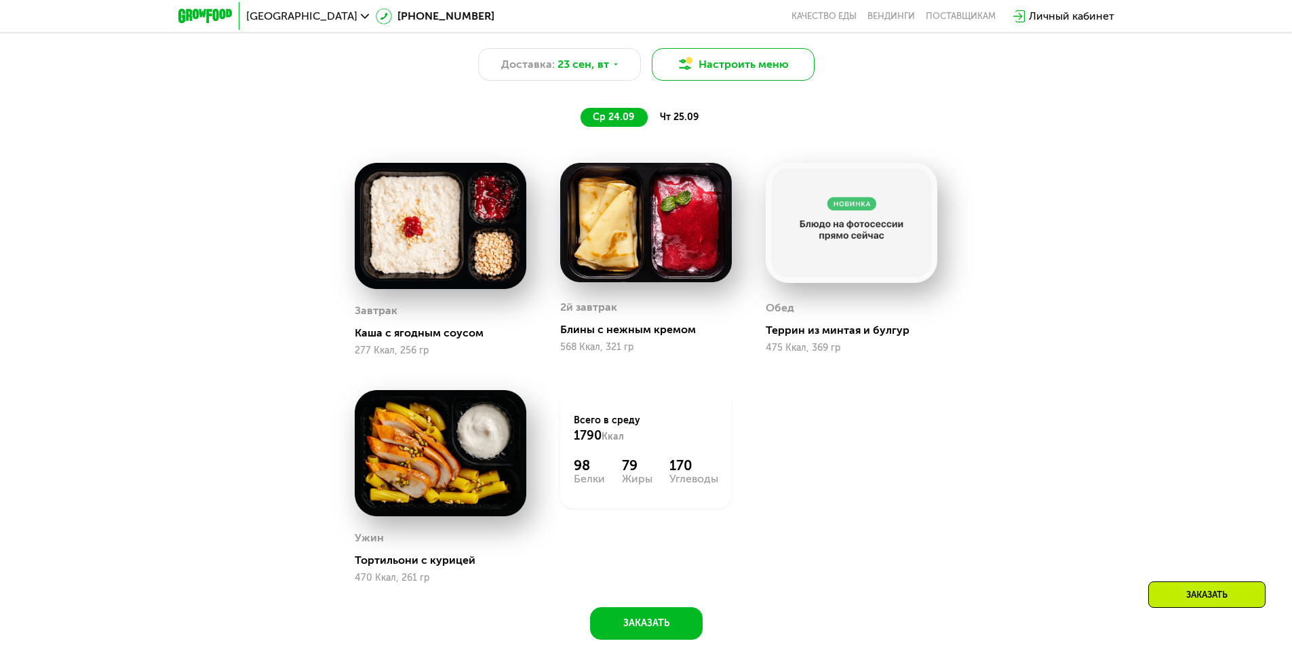
click at [789, 75] on button "Настроить меню" at bounding box center [733, 64] width 163 height 33
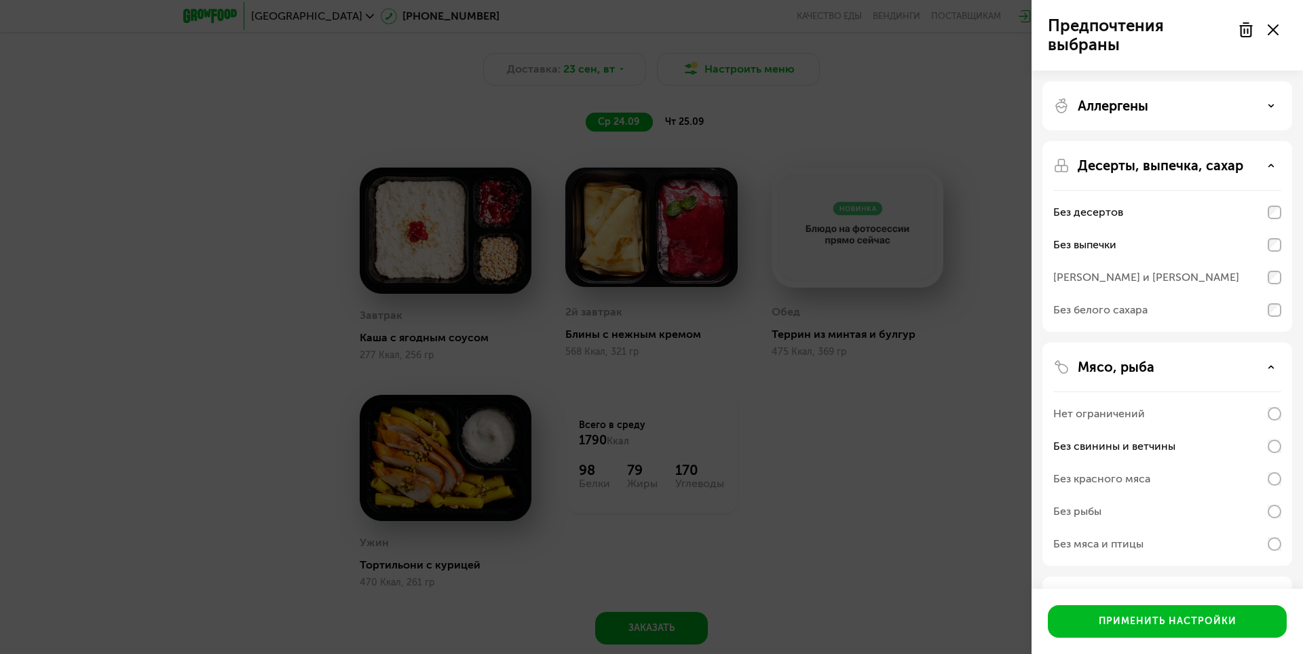
click at [1121, 111] on p "Аллергены" at bounding box center [1112, 106] width 71 height 16
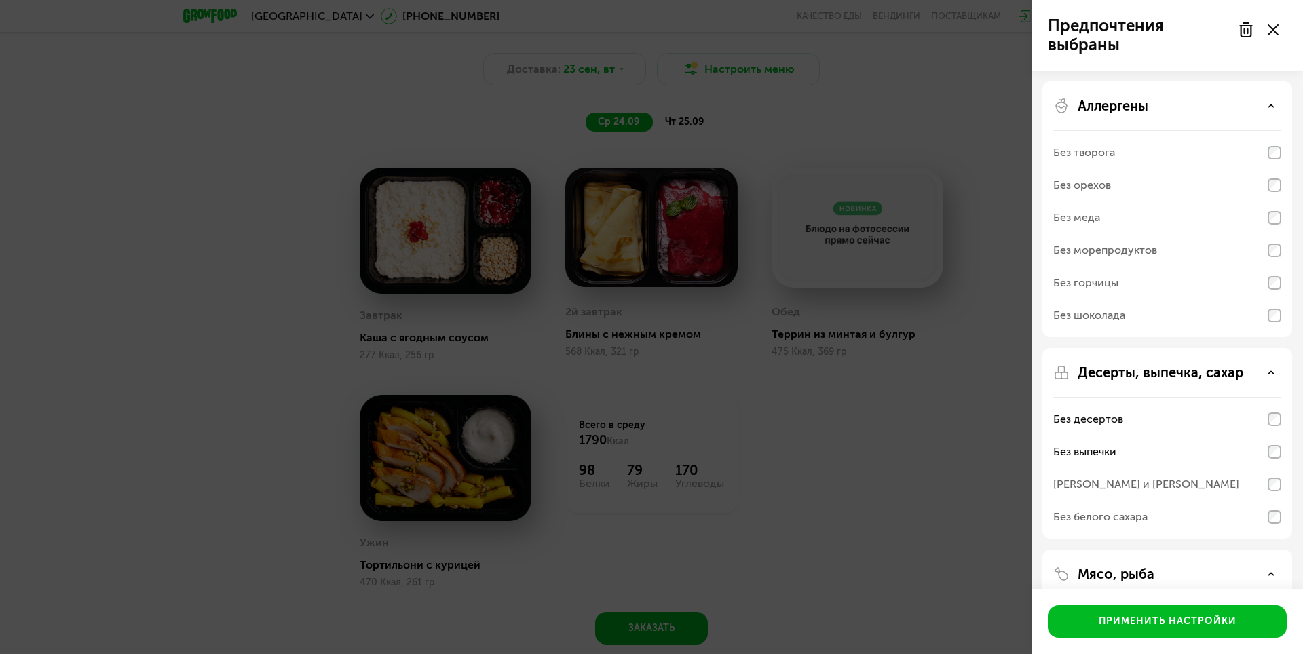
click at [1128, 156] on div "Без творога" at bounding box center [1167, 152] width 228 height 33
click at [1282, 148] on div "Аллергены Без творога Без орехов Без меда Без морепродуктов Без горчицы Без шок…" at bounding box center [1167, 209] width 250 height 256
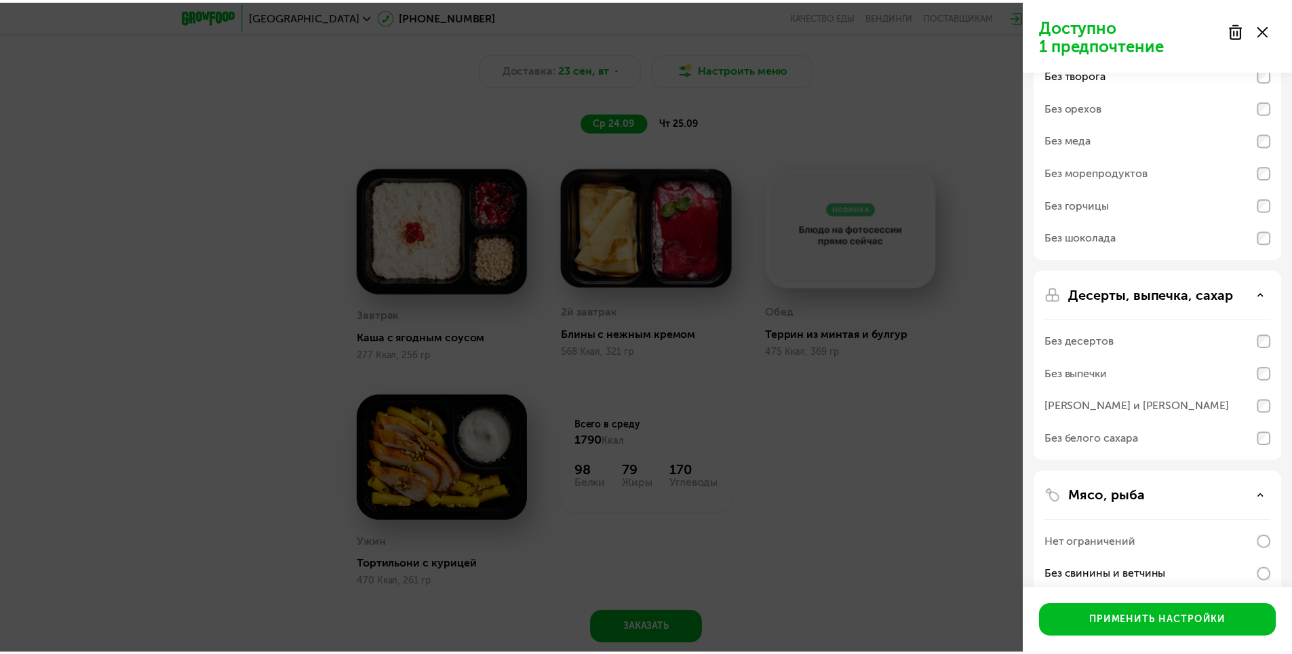
scroll to position [45, 0]
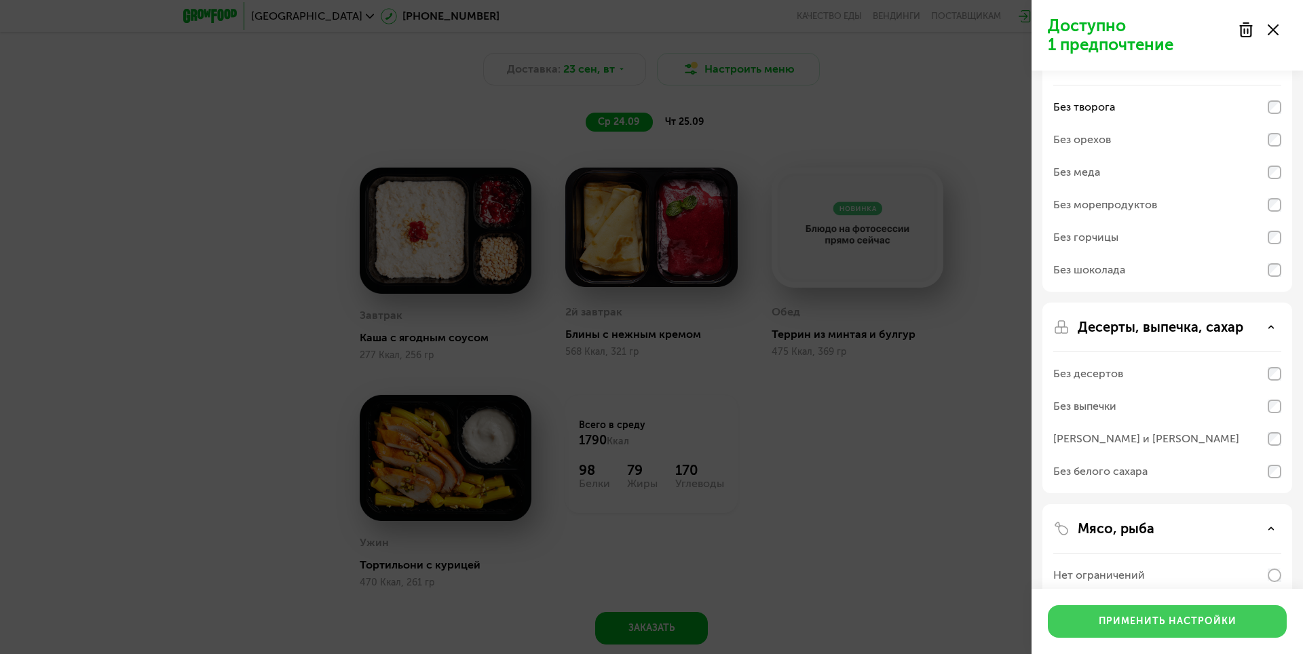
click at [1131, 628] on div "Применить настройки" at bounding box center [1167, 622] width 138 height 14
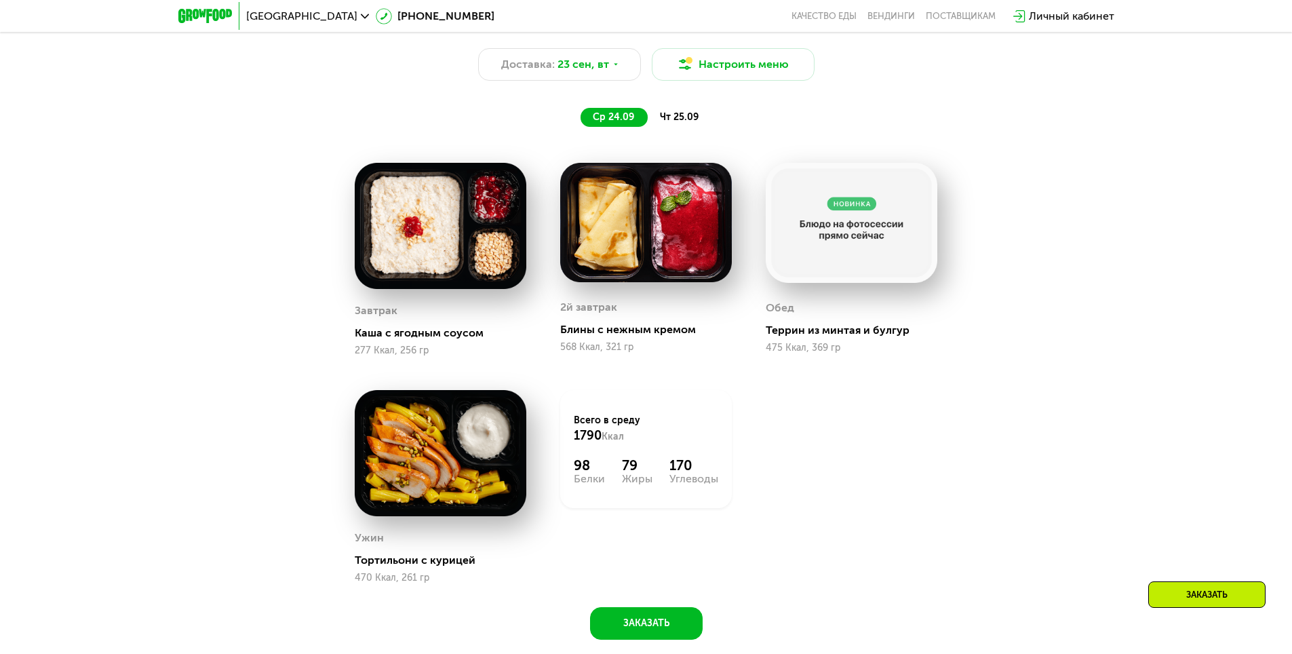
click at [664, 118] on span "чт 25.09" at bounding box center [679, 117] width 39 height 12
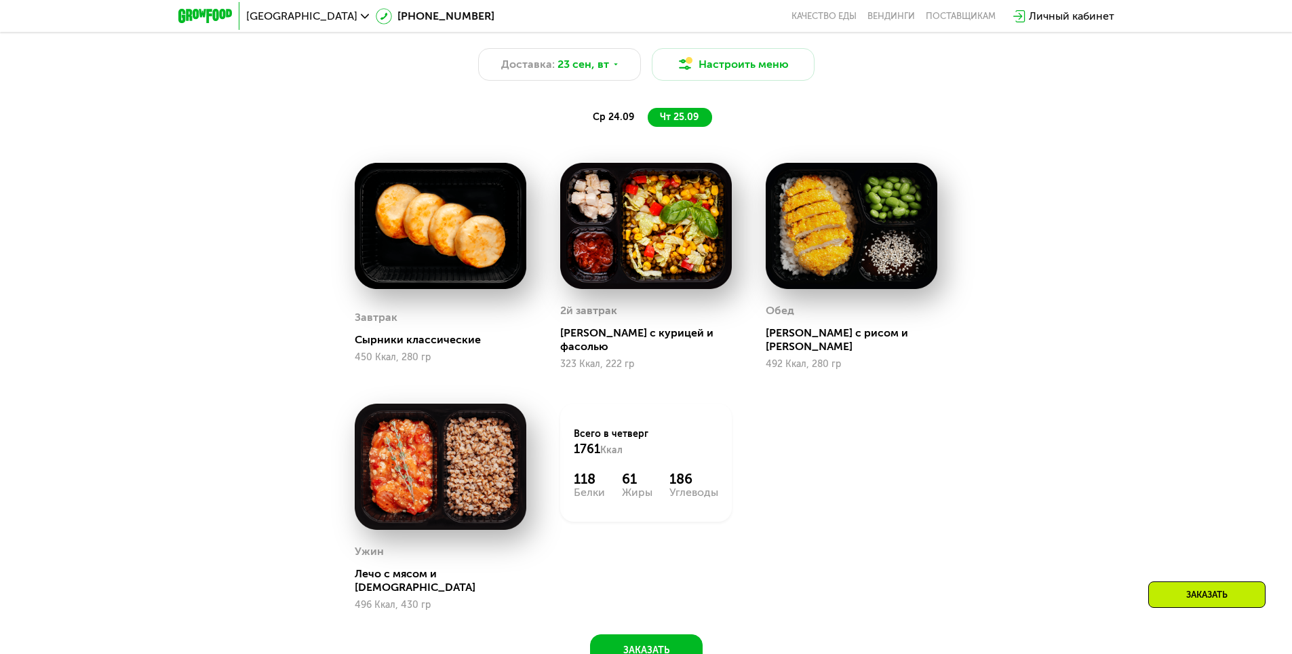
click at [450, 254] on img at bounding box center [441, 226] width 172 height 126
click at [417, 333] on div "Сырники классические" at bounding box center [446, 340] width 182 height 14
click at [731, 68] on button "Настроить меню" at bounding box center [733, 64] width 163 height 33
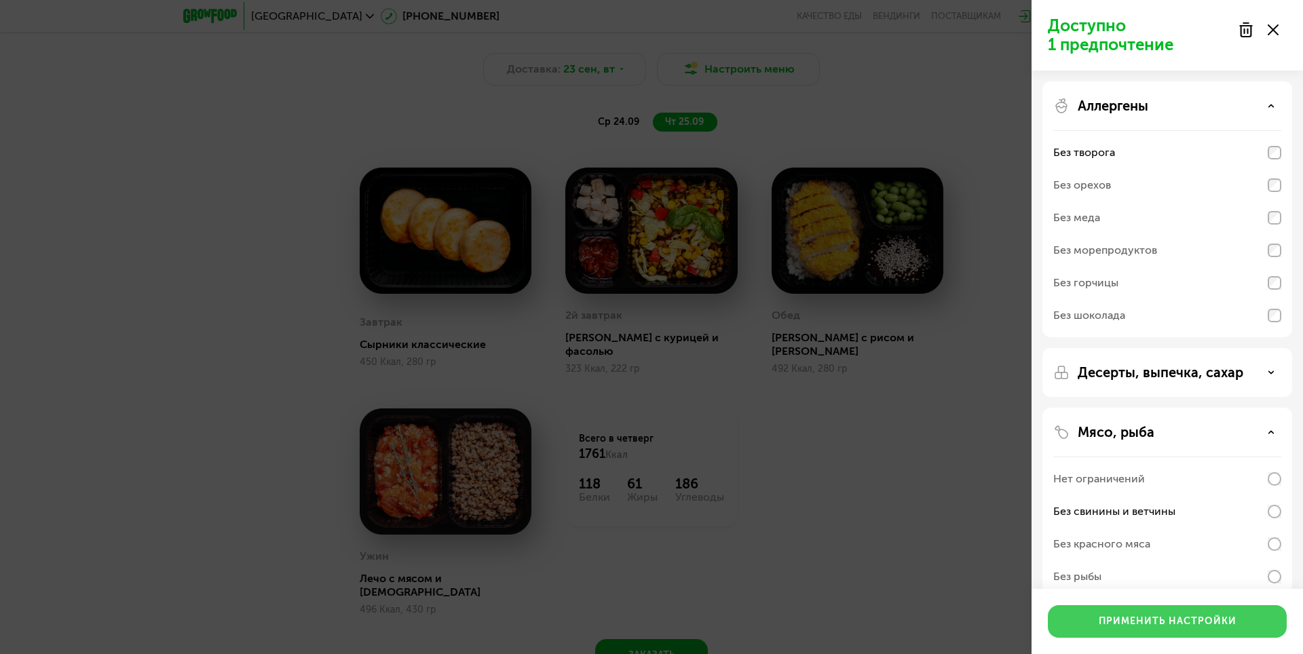
click at [1177, 626] on div "Применить настройки" at bounding box center [1167, 622] width 138 height 14
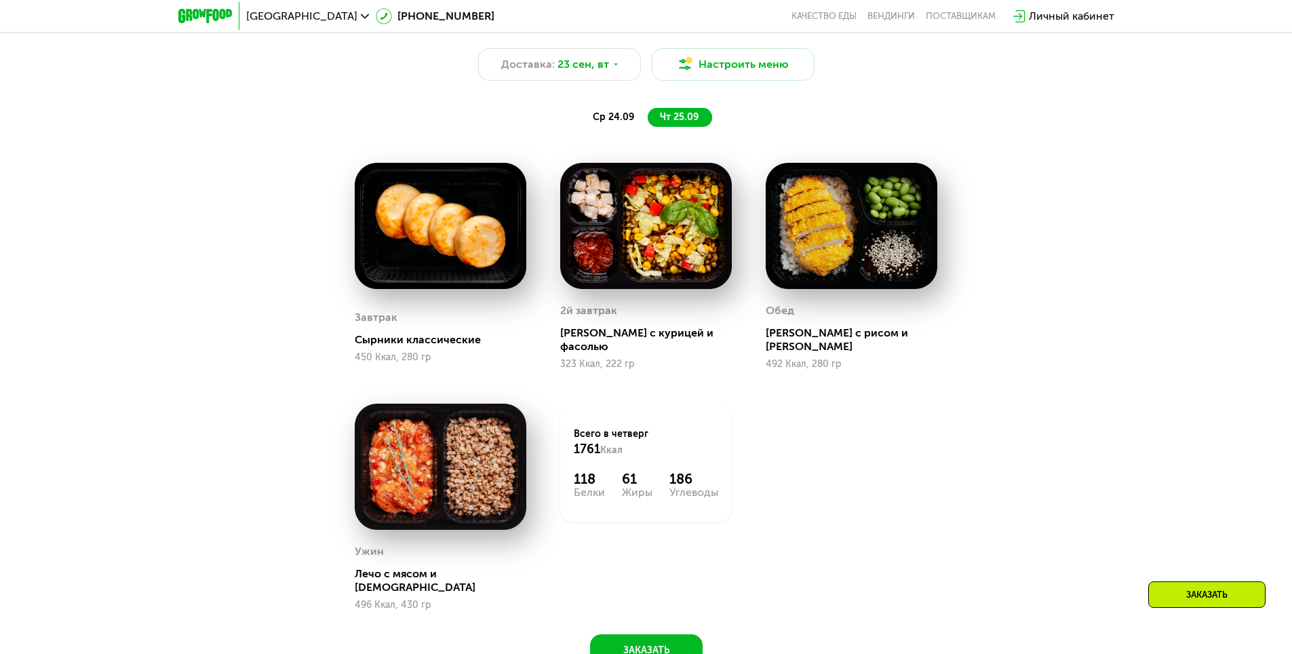
click at [425, 482] on img at bounding box center [441, 467] width 172 height 126
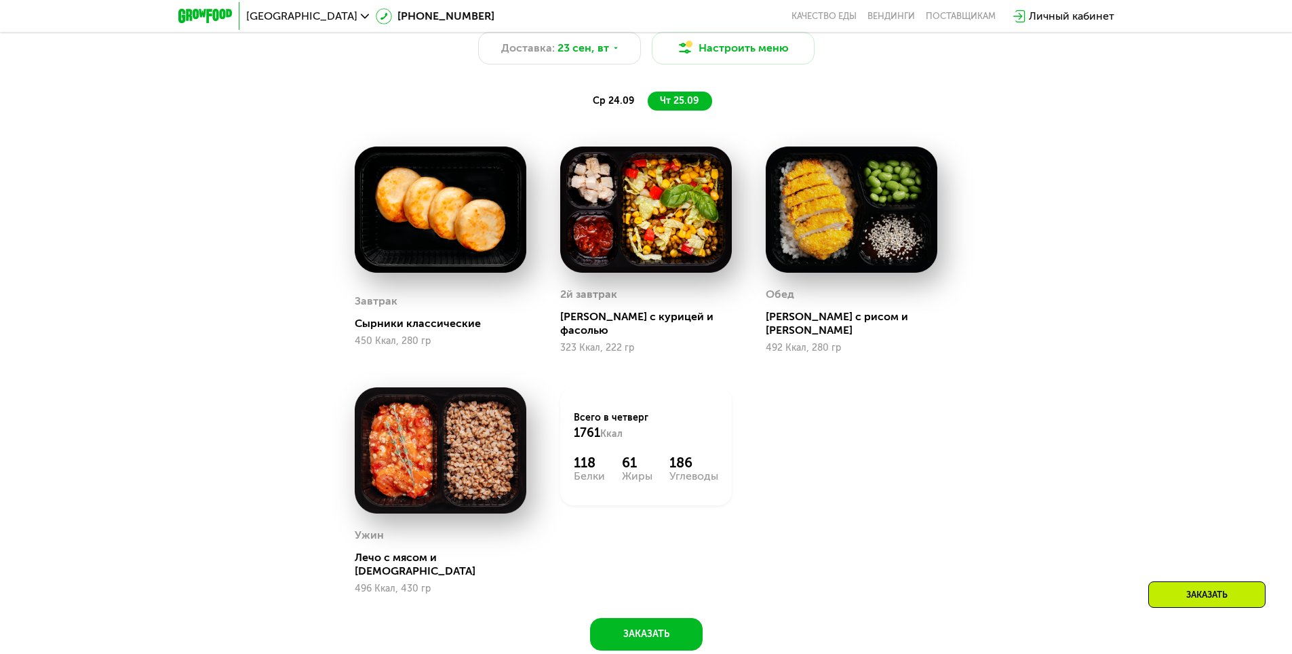
scroll to position [1425, 0]
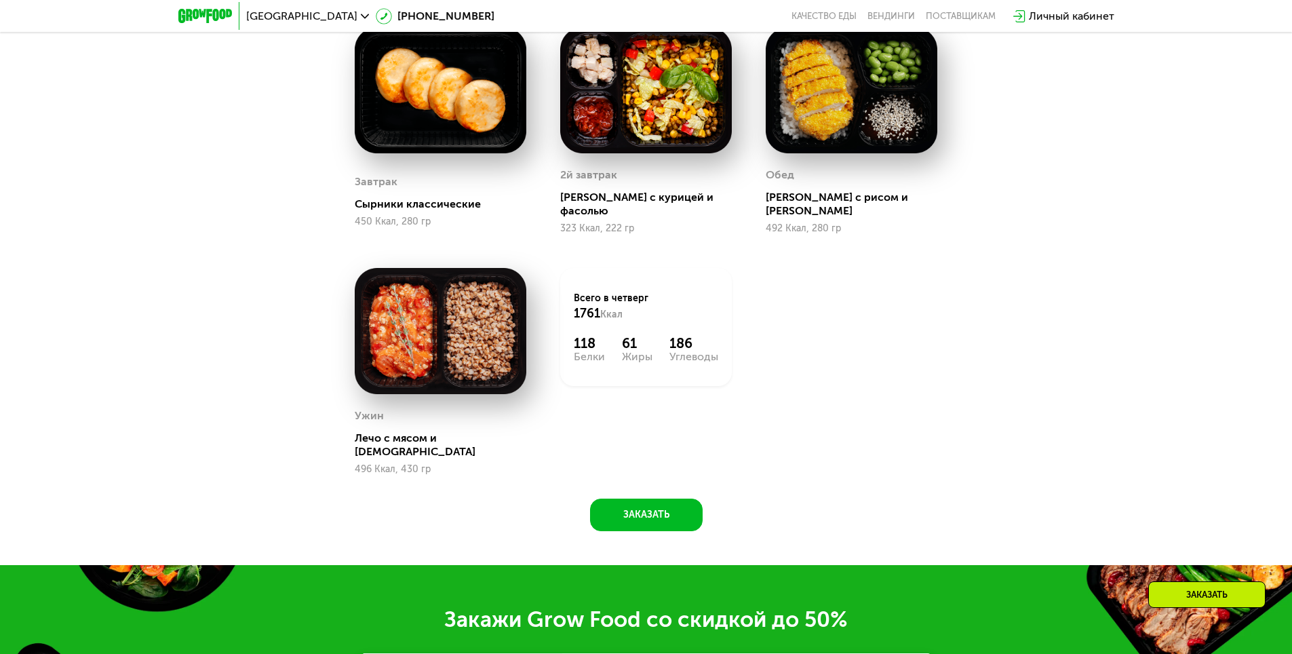
click at [389, 431] on div "Лечо с мясом и [DEMOGRAPHIC_DATA]" at bounding box center [446, 444] width 182 height 27
click at [388, 431] on div "Лечо с мясом и [DEMOGRAPHIC_DATA]" at bounding box center [446, 444] width 182 height 27
click at [396, 357] on img at bounding box center [441, 331] width 172 height 126
drag, startPoint x: 396, startPoint y: 357, endPoint x: 421, endPoint y: 303, distance: 59.8
click at [396, 354] on img at bounding box center [441, 331] width 172 height 126
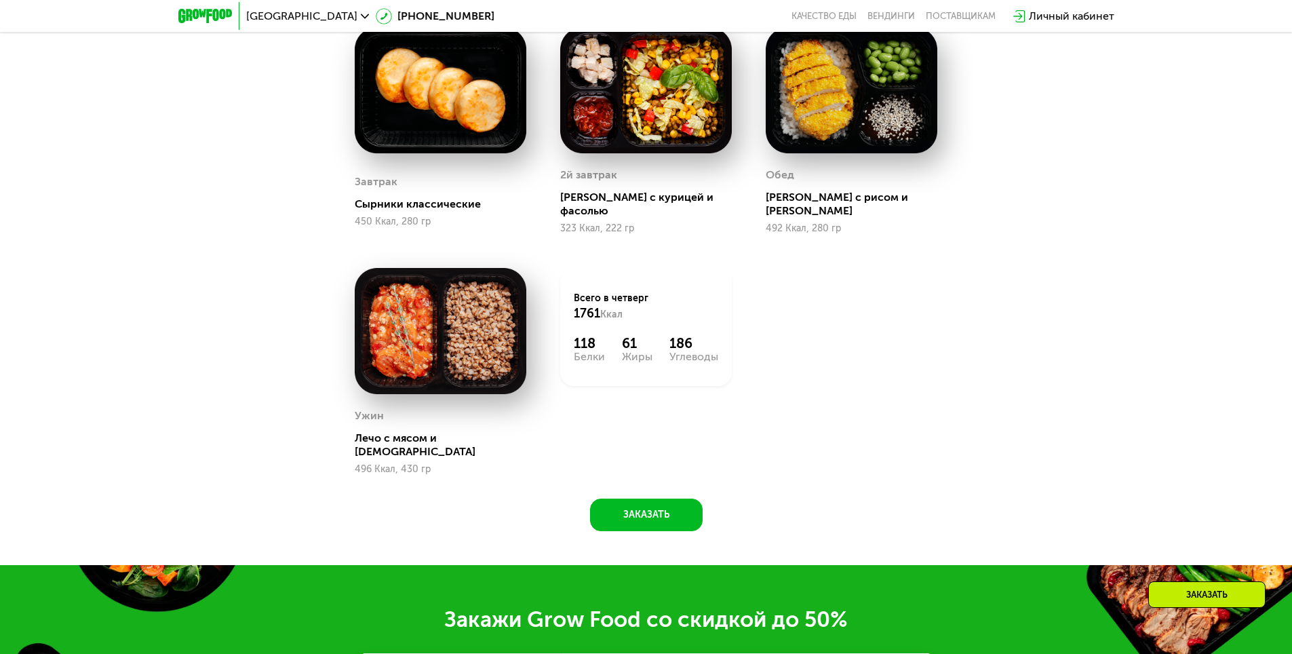
click at [425, 294] on img at bounding box center [441, 331] width 172 height 126
click at [507, 282] on img at bounding box center [441, 331] width 172 height 126
click at [520, 284] on img at bounding box center [441, 331] width 172 height 126
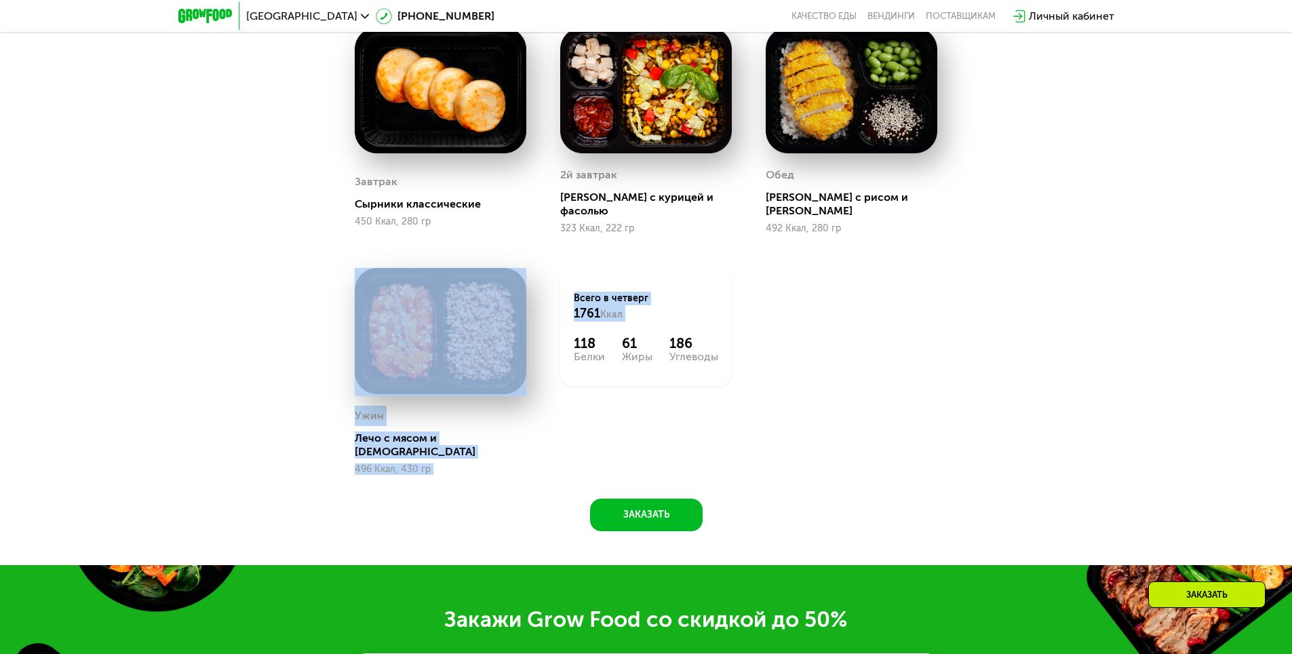
drag, startPoint x: 548, startPoint y: 330, endPoint x: 617, endPoint y: 345, distance: 70.1
click at [563, 347] on div "Завтрак Сырники классические 450 Ккал, 280 гр 2й завтрак Салат с курицей и фасо…" at bounding box center [646, 251] width 617 height 482
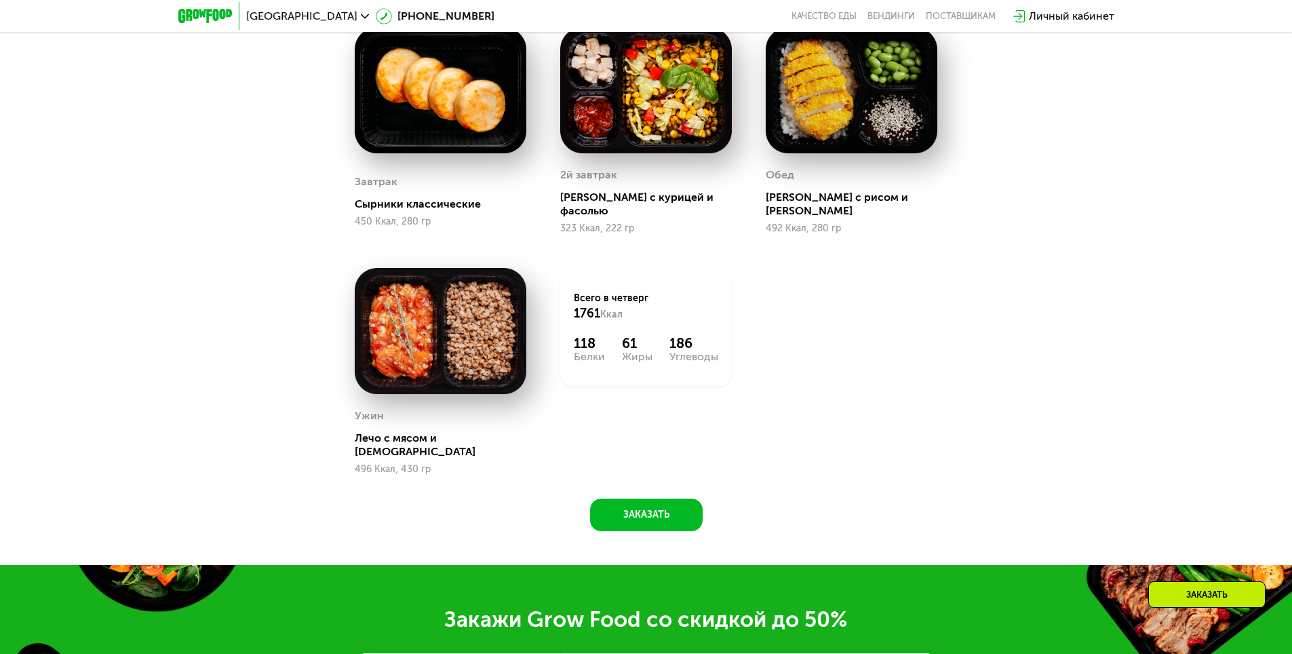
drag, startPoint x: 617, startPoint y: 345, endPoint x: 632, endPoint y: 349, distance: 16.0
click at [622, 349] on div "118 Белки 61 Жиры 186 Углеводы" at bounding box center [646, 348] width 145 height 27
click at [718, 322] on div "Всего в [DATE] 1761 Ккал 118 Белки 61 Жиры 186 Углеводы" at bounding box center [646, 327] width 172 height 118
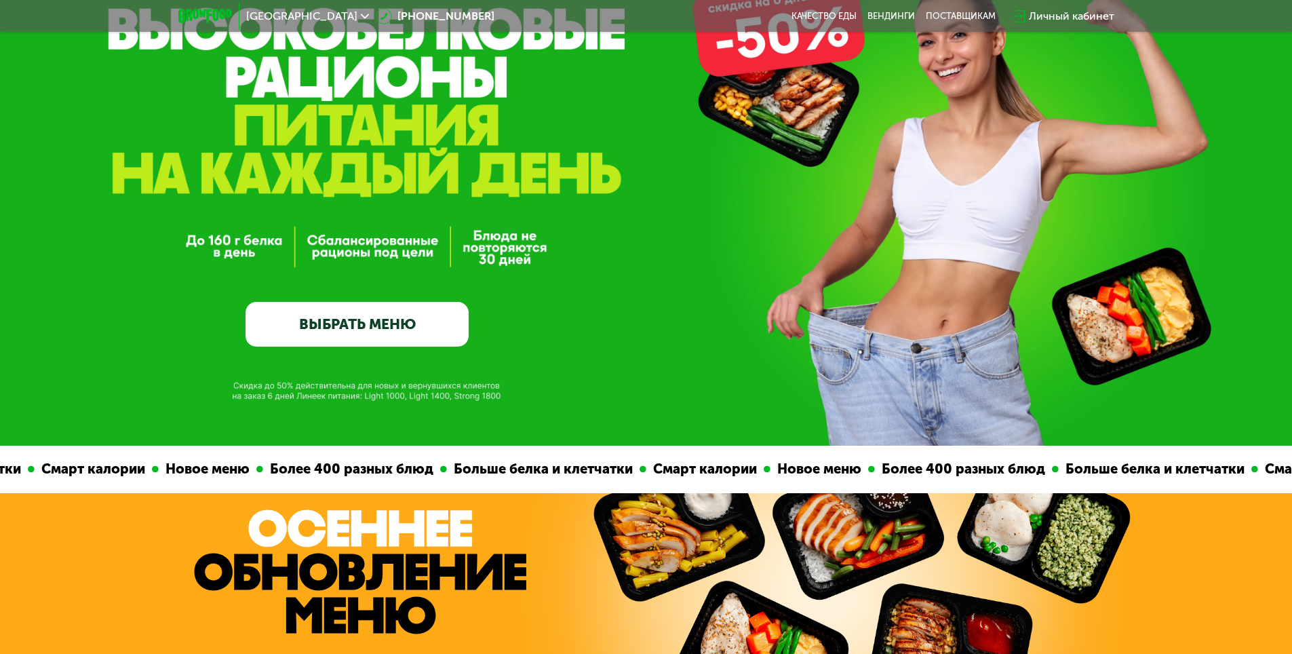
scroll to position [0, 0]
